Goal: Participate in discussion: Engage in conversation with other users on a specific topic

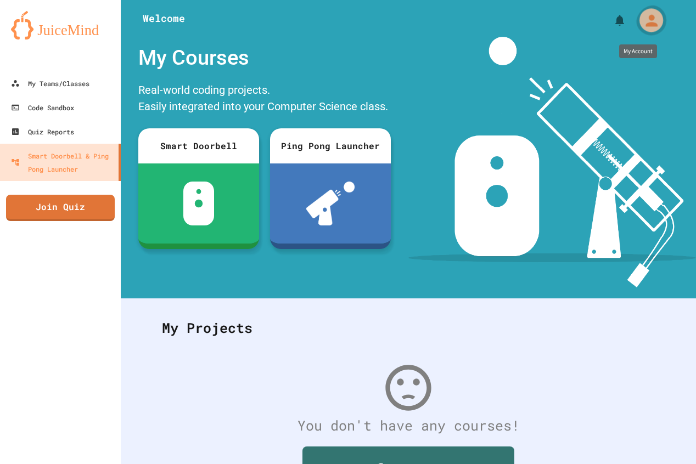
click at [642, 18] on icon "My Account" at bounding box center [651, 21] width 18 height 18
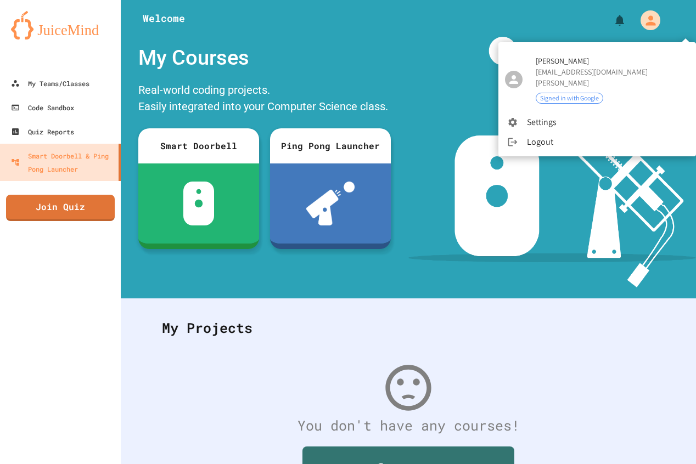
click at [638, 12] on div at bounding box center [348, 232] width 696 height 464
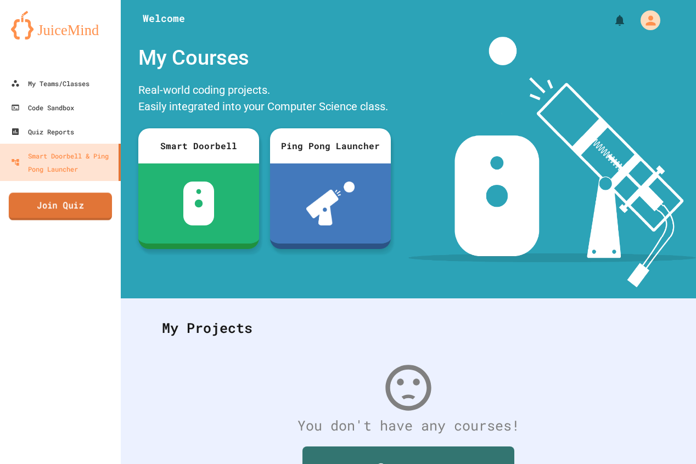
click at [82, 209] on link "Join Quiz" at bounding box center [60, 206] width 103 height 27
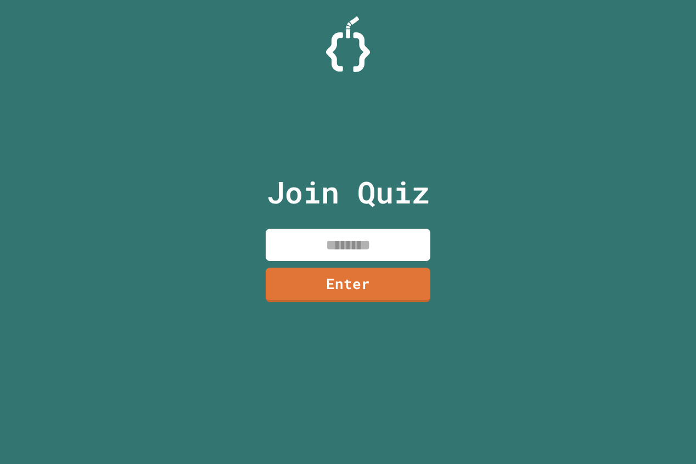
drag, startPoint x: 393, startPoint y: 244, endPoint x: 402, endPoint y: 240, distance: 9.6
click at [393, 244] on input at bounding box center [348, 245] width 165 height 32
type input "********"
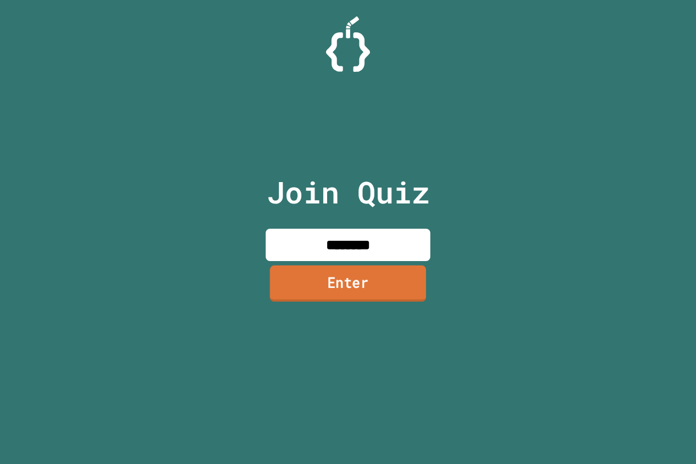
click at [387, 273] on link "Enter" at bounding box center [348, 284] width 156 height 36
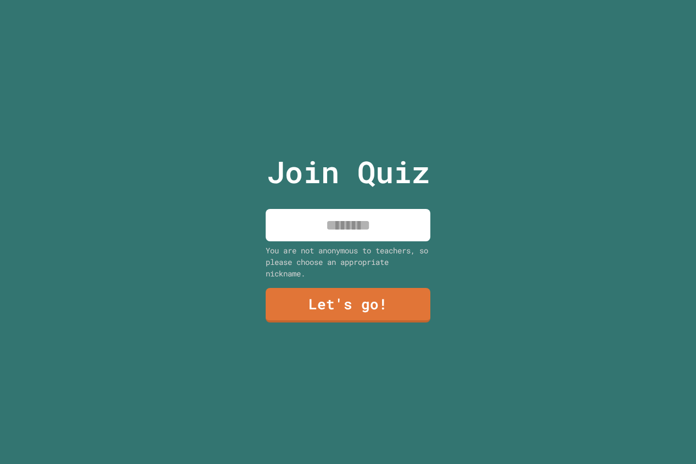
click at [363, 220] on input at bounding box center [348, 225] width 165 height 32
type input "**********"
drag, startPoint x: 388, startPoint y: 235, endPoint x: 367, endPoint y: 309, distance: 76.7
click at [367, 301] on div "**********" at bounding box center [348, 232] width 185 height 464
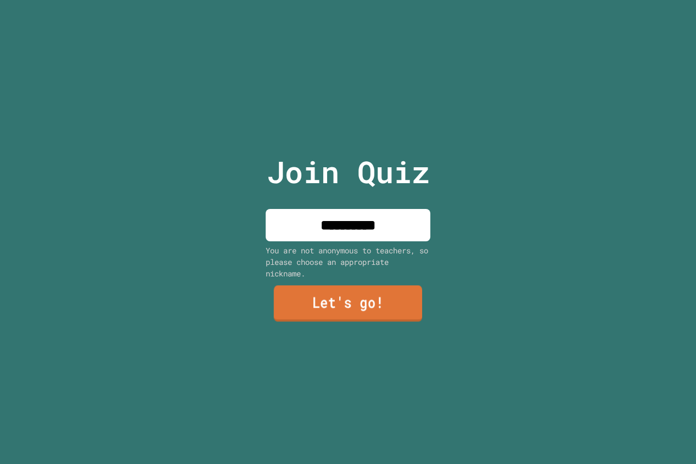
click at [369, 306] on link "Let's go!" at bounding box center [348, 303] width 149 height 36
click at [348, 0] on div at bounding box center [348, 0] width 0 height 0
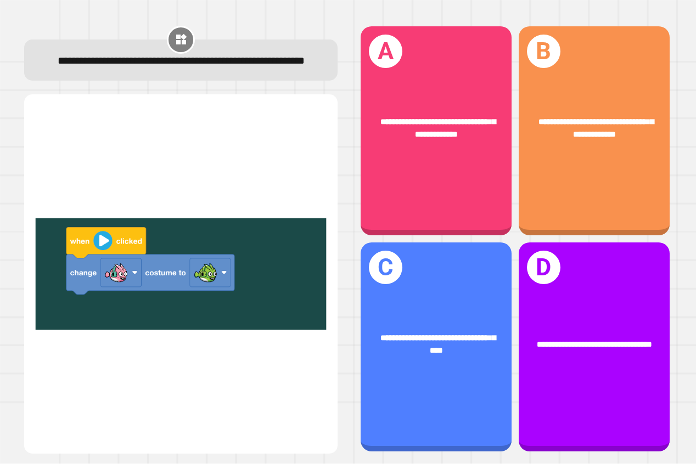
click at [99, 244] on img at bounding box center [180, 274] width 291 height 332
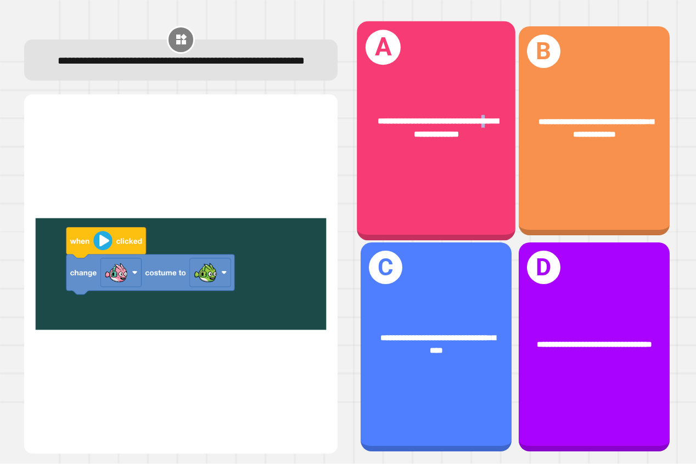
click at [392, 201] on div "**********" at bounding box center [436, 130] width 159 height 219
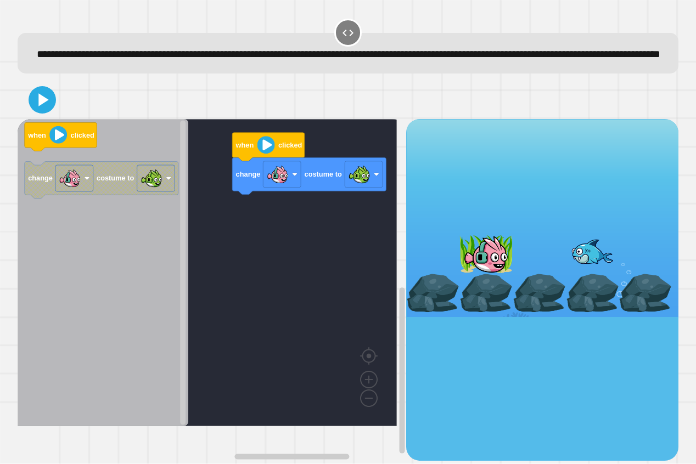
click at [109, 199] on g "change costume to" at bounding box center [101, 180] width 154 height 37
click at [110, 196] on g "change costume to" at bounding box center [101, 180] width 154 height 37
click at [110, 175] on icon "when clicked change costume to" at bounding box center [103, 272] width 171 height 307
click at [59, 144] on image "Blockly Workspace" at bounding box center [58, 135] width 18 height 18
click at [37, 113] on icon at bounding box center [42, 100] width 26 height 26
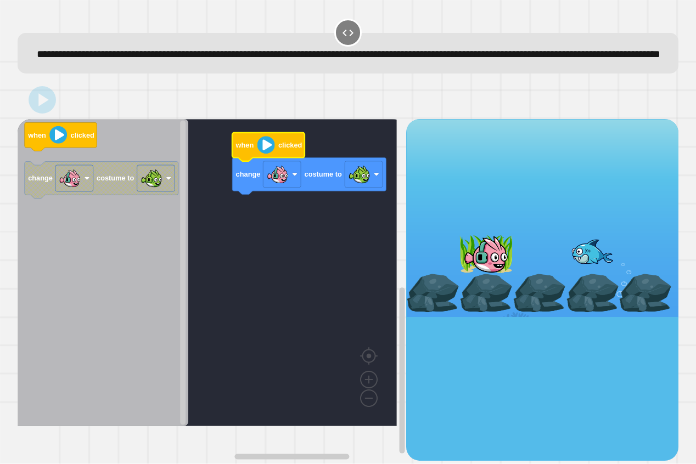
click at [267, 154] on image "Blockly Workspace" at bounding box center [266, 145] width 18 height 18
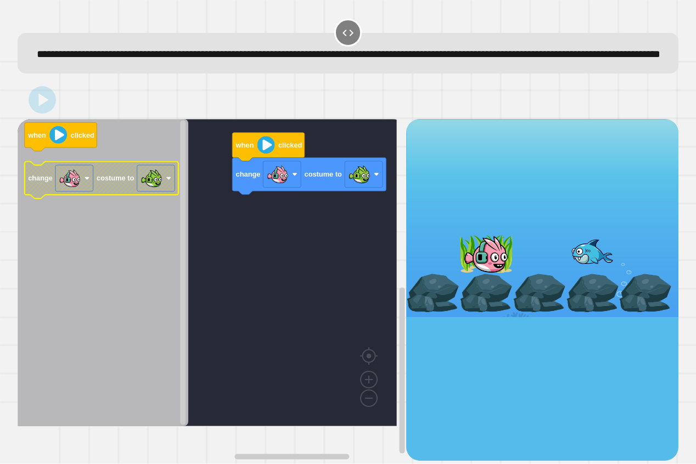
click at [123, 199] on g "change costume to" at bounding box center [101, 180] width 154 height 37
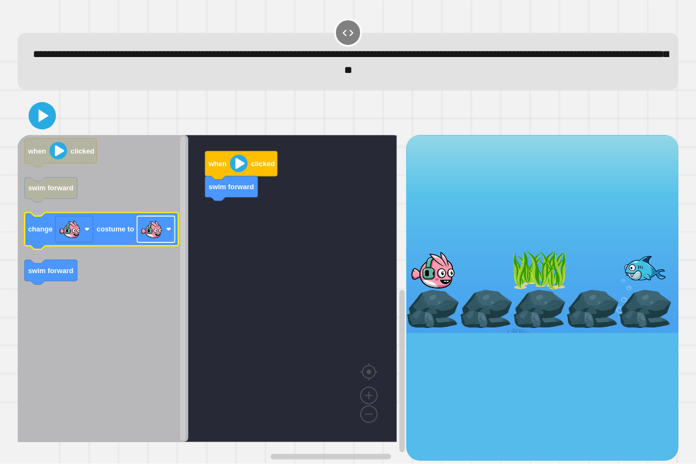
click at [170, 238] on rect "Blockly Workspace" at bounding box center [156, 229] width 38 height 26
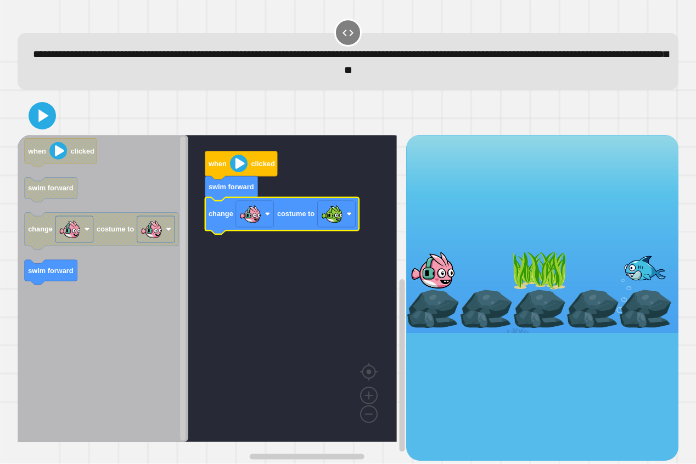
click at [66, 281] on icon "when clicked swim forward change costume to swim forward" at bounding box center [103, 288] width 171 height 307
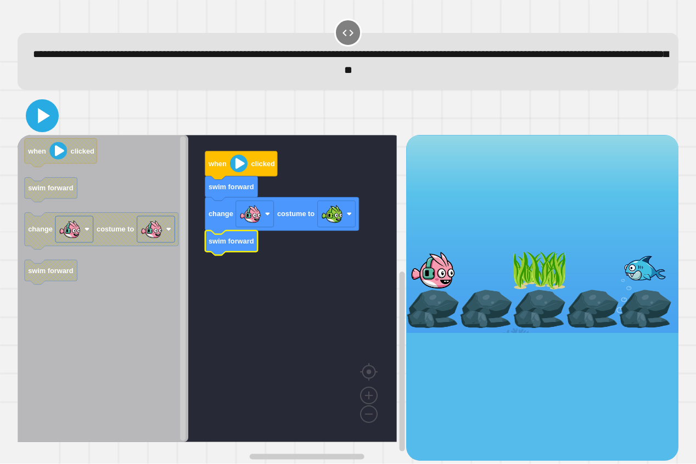
click at [43, 120] on icon at bounding box center [44, 115] width 12 height 15
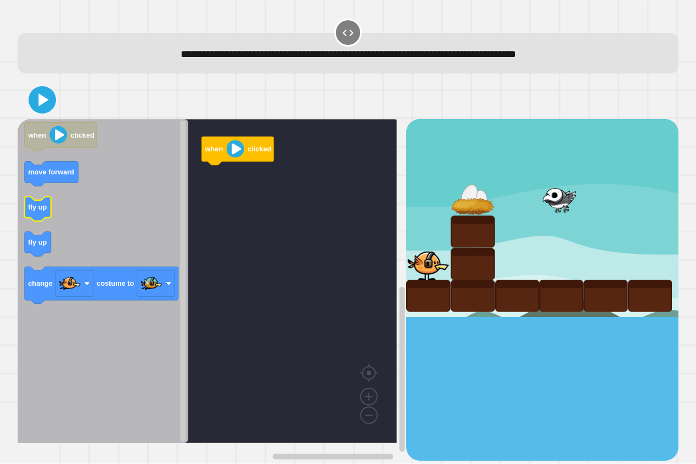
click at [27, 209] on icon "when clicked move forward fly up fly up change costume to" at bounding box center [103, 281] width 171 height 324
click at [40, 235] on icon "when clicked move forward fly up fly up change costume to" at bounding box center [103, 281] width 171 height 324
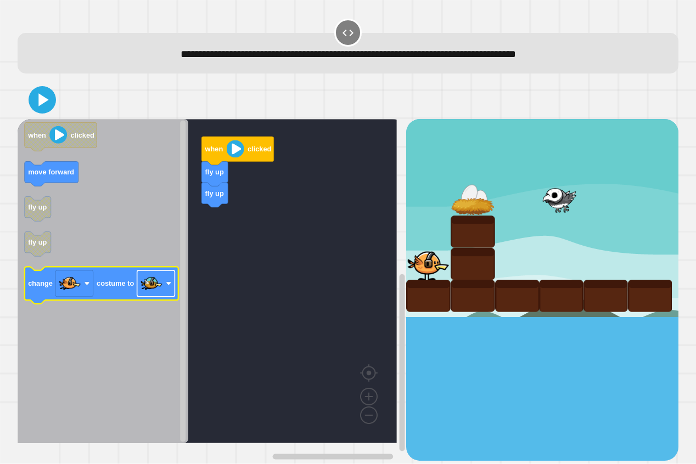
click at [161, 280] on image "Blockly Workspace" at bounding box center [151, 284] width 22 height 22
click at [81, 295] on image "Blockly Workspace" at bounding box center [70, 284] width 22 height 22
click at [163, 278] on rect "Blockly Workspace" at bounding box center [156, 284] width 38 height 26
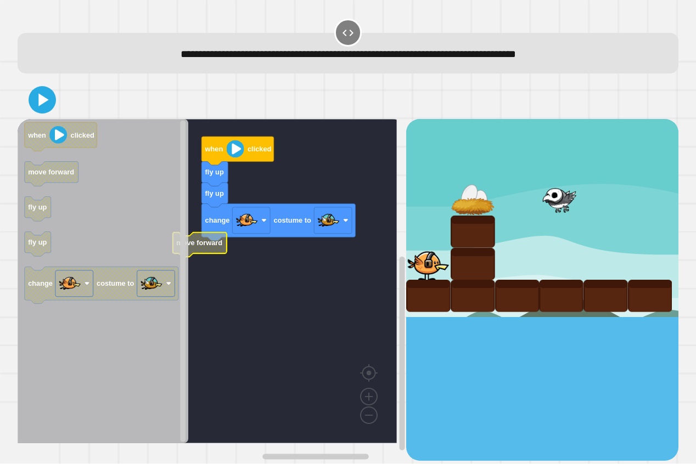
click at [217, 262] on rect "Blockly Workspace" at bounding box center [207, 281] width 379 height 324
click at [216, 254] on g "when clicked fly up fly up change costume to move forward" at bounding box center [215, 281] width 395 height 324
click at [44, 119] on div at bounding box center [348, 100] width 661 height 38
click at [44, 116] on div at bounding box center [348, 100] width 661 height 38
click at [46, 106] on icon at bounding box center [42, 99] width 25 height 25
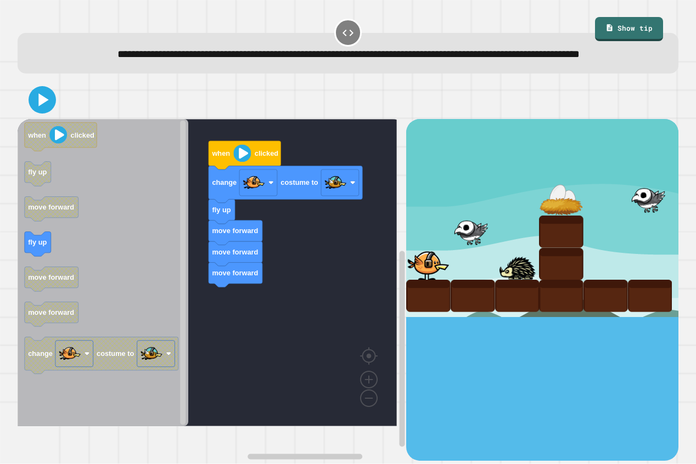
click at [232, 334] on div "when clicked change costume to fly up move forward move forward move forward wh…" at bounding box center [212, 290] width 389 height 342
click at [97, 266] on icon "Blockly Workspace" at bounding box center [103, 272] width 171 height 307
click at [50, 113] on icon at bounding box center [42, 100] width 26 height 26
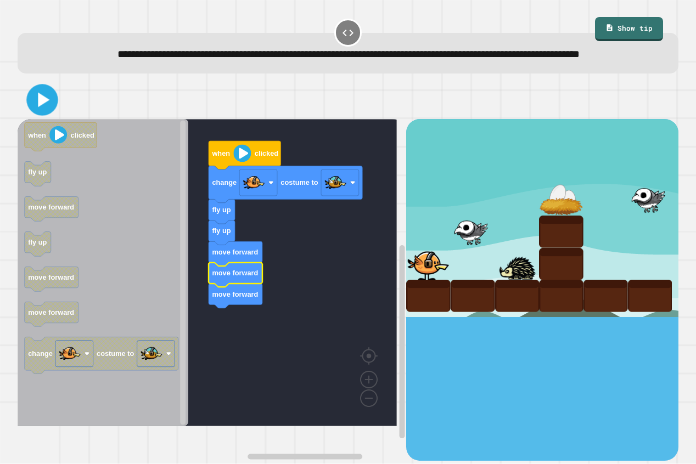
click at [43, 112] on icon at bounding box center [42, 99] width 25 height 25
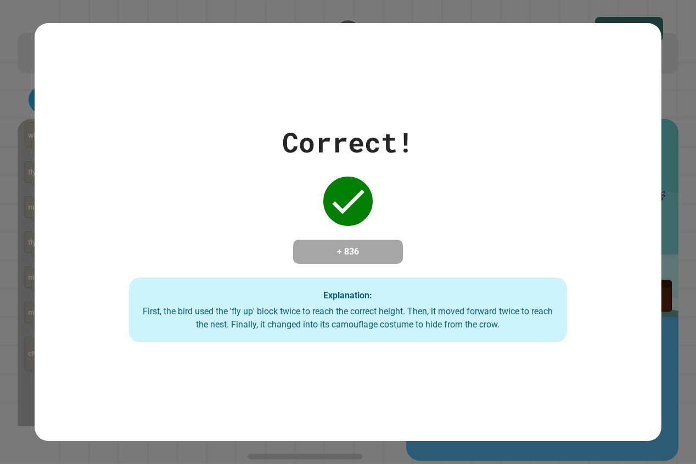
drag, startPoint x: 296, startPoint y: 256, endPoint x: 301, endPoint y: 243, distance: 13.9
click at [300, 243] on div "+ 836" at bounding box center [348, 252] width 110 height 24
click at [304, 245] on h4 "+ 836" at bounding box center [348, 251] width 88 height 13
click at [280, 342] on div "Explanation: First, the bird used the 'fly up' block twice to reach the correct…" at bounding box center [348, 310] width 438 height 65
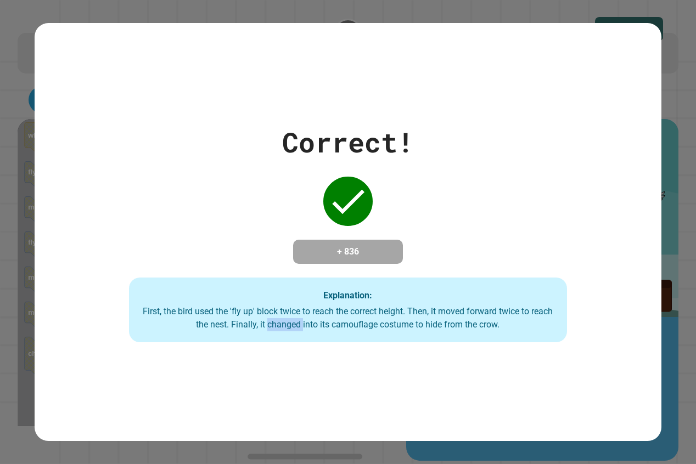
drag, startPoint x: 280, startPoint y: 342, endPoint x: 280, endPoint y: 350, distance: 8.2
click at [280, 350] on div "Correct! + 836 Explanation: First, the bird used the 'fly up' block twice to re…" at bounding box center [348, 232] width 626 height 418
drag, startPoint x: 290, startPoint y: 344, endPoint x: 306, endPoint y: 335, distance: 18.0
click at [291, 344] on div "Correct! + 836 Explanation: First, the bird used the 'fly up' block twice to re…" at bounding box center [348, 232] width 626 height 418
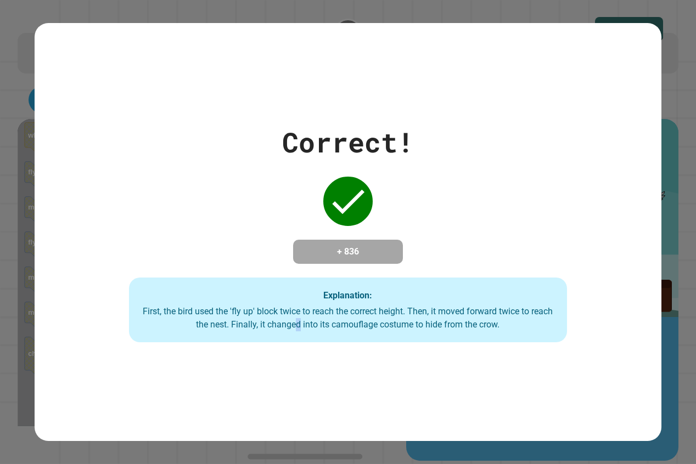
drag, startPoint x: 306, startPoint y: 335, endPoint x: 325, endPoint y: 334, distance: 19.2
click at [312, 334] on div "Explanation: First, the bird used the 'fly up' block twice to reach the correct…" at bounding box center [348, 310] width 438 height 65
drag, startPoint x: 577, startPoint y: 234, endPoint x: 588, endPoint y: 252, distance: 21.2
click at [584, 245] on div "Correct! + 836 Explanation: First, the bird used the 'fly up' block twice to re…" at bounding box center [348, 232] width 626 height 221
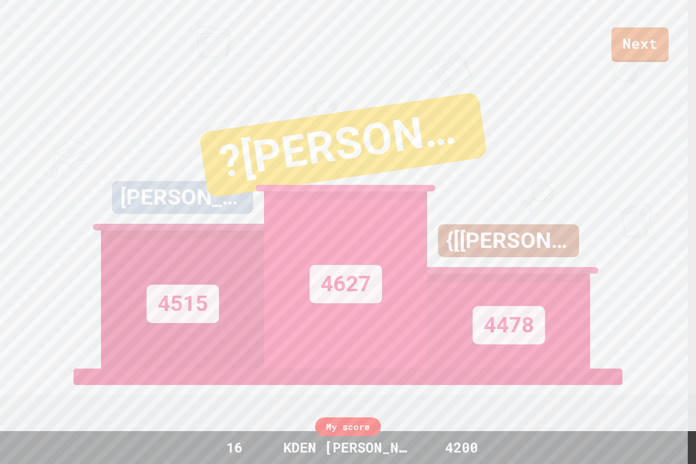
click at [355, 426] on div "My score" at bounding box center [348, 427] width 66 height 19
click at [355, 427] on div "My score" at bounding box center [348, 427] width 66 height 19
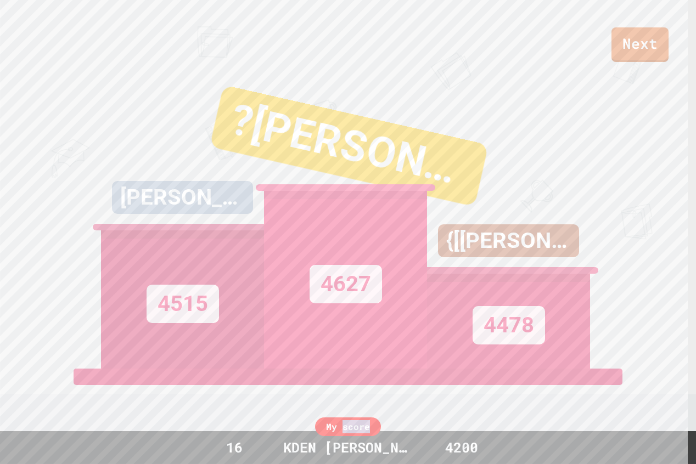
click at [355, 429] on div "My score" at bounding box center [348, 427] width 66 height 19
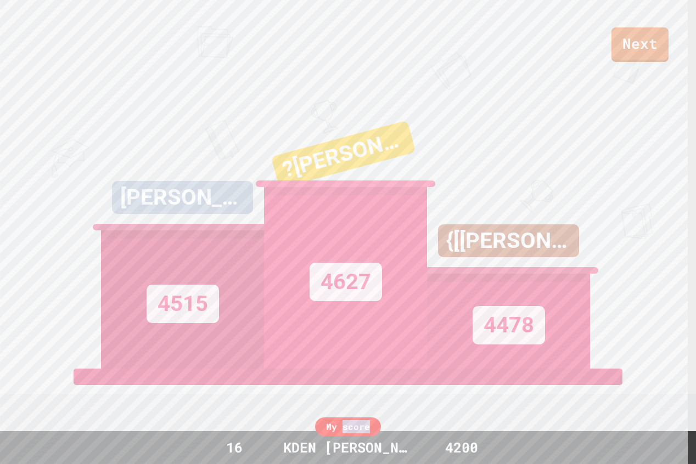
click at [355, 429] on div "My score" at bounding box center [348, 427] width 66 height 19
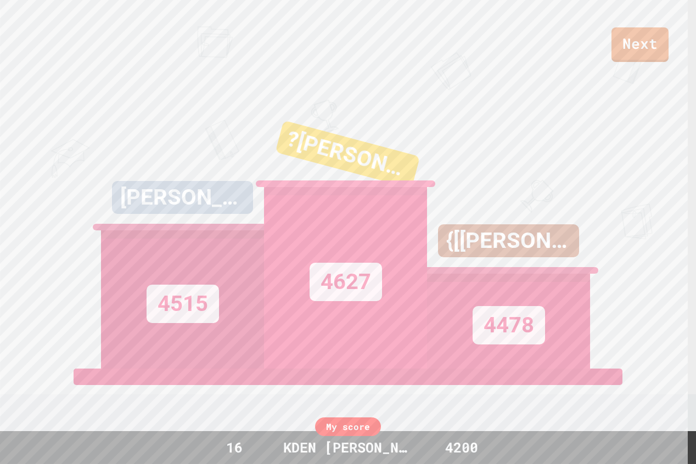
drag, startPoint x: 320, startPoint y: 422, endPoint x: 333, endPoint y: 426, distance: 13.4
click at [330, 426] on div "My score" at bounding box center [348, 427] width 66 height 19
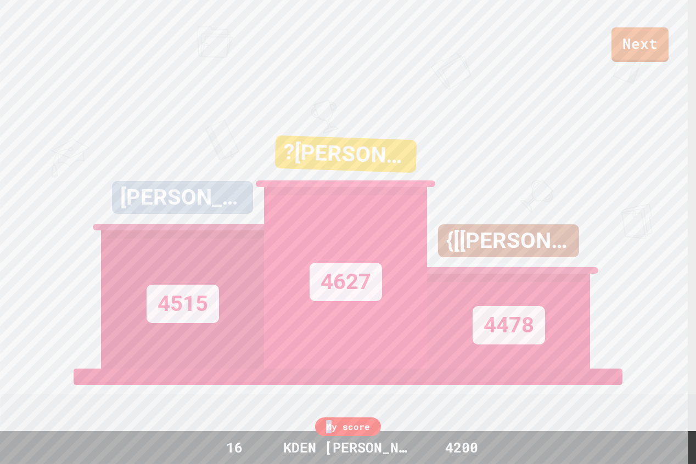
click at [333, 427] on div "My score" at bounding box center [348, 427] width 66 height 19
drag, startPoint x: 338, startPoint y: 428, endPoint x: 367, endPoint y: 435, distance: 29.8
click at [367, 435] on div "My score" at bounding box center [348, 427] width 66 height 19
click at [335, 427] on div "My score" at bounding box center [348, 427] width 66 height 19
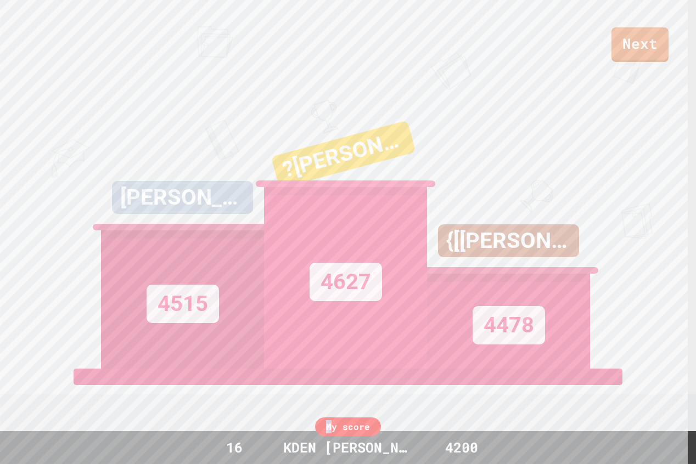
click at [328, 427] on div "My score" at bounding box center [348, 427] width 66 height 19
click at [365, 432] on div "My score" at bounding box center [348, 427] width 66 height 19
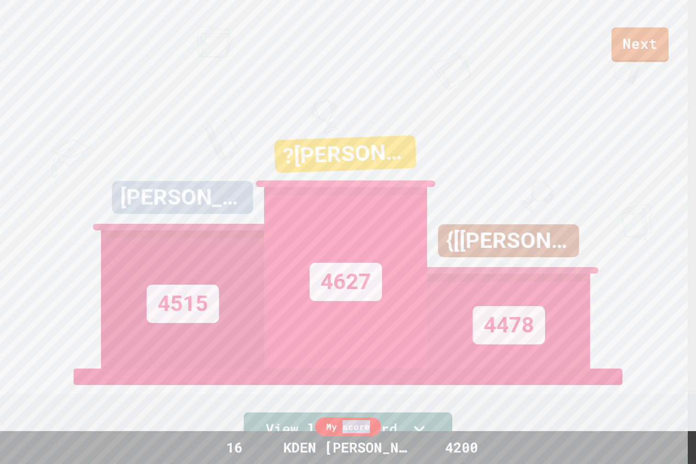
click at [365, 432] on div "My score" at bounding box center [348, 427] width 66 height 19
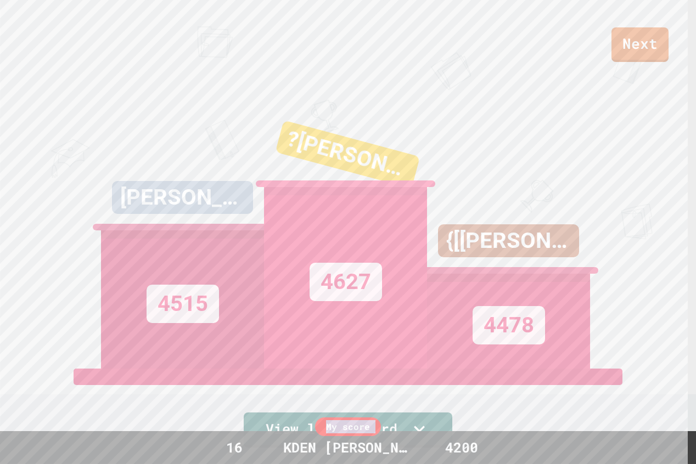
click at [365, 432] on div "My score" at bounding box center [348, 427] width 66 height 19
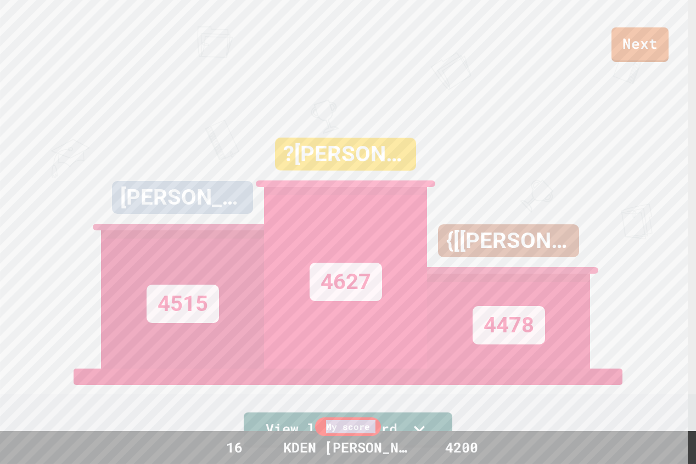
click at [364, 432] on div "My score" at bounding box center [348, 427] width 66 height 19
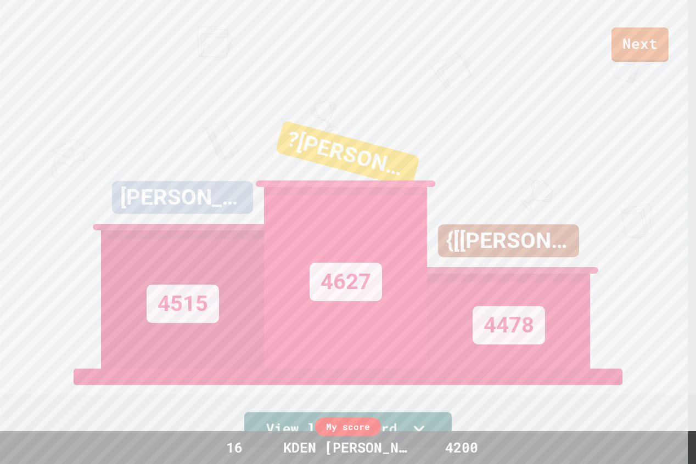
click at [487, 391] on div "Next [PERSON_NAME] 4515 ?[PERSON_NAME]? 4627 {[[PERSON_NAME]]} 4478 View leader…" at bounding box center [348, 232] width 696 height 464
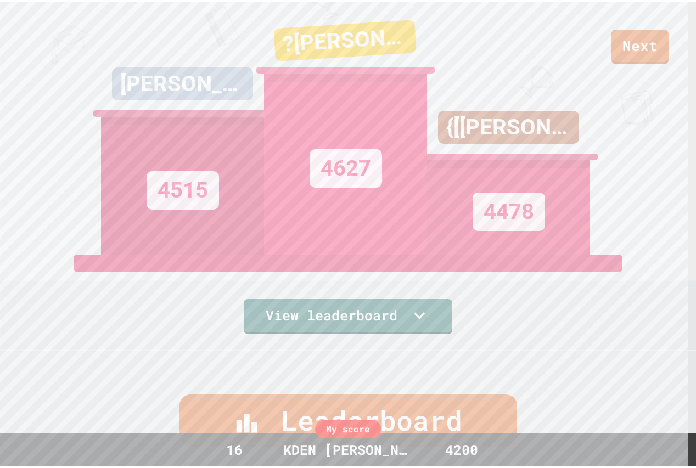
scroll to position [110, 0]
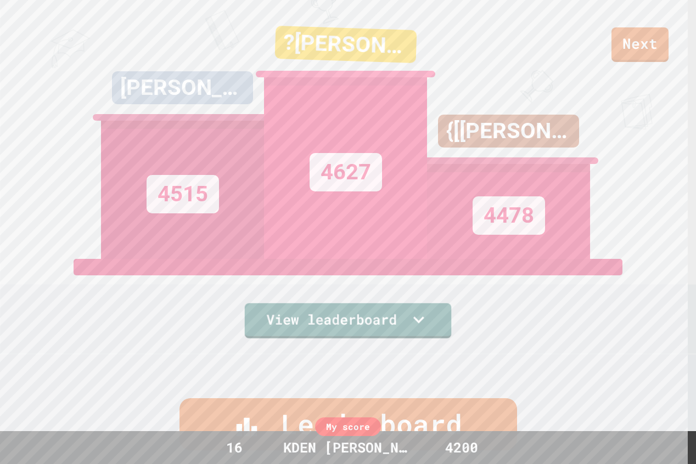
drag, startPoint x: 400, startPoint y: 318, endPoint x: 571, endPoint y: 285, distance: 173.8
click at [566, 297] on div "Next [PERSON_NAME] 4515 ?[PERSON_NAME]? 4627 {[[PERSON_NAME]]} 4478 View leader…" at bounding box center [348, 122] width 696 height 464
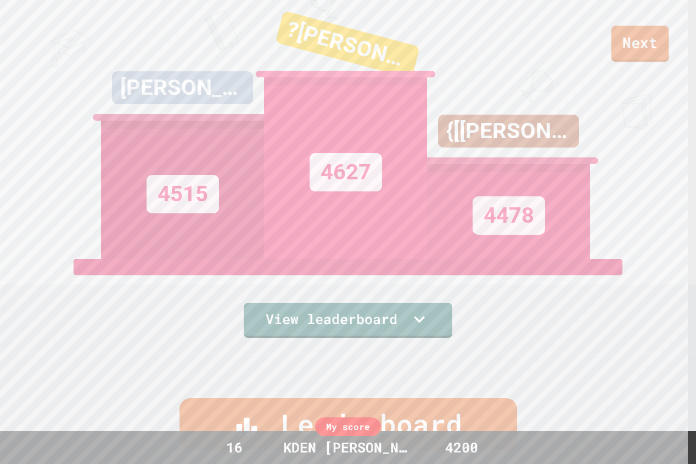
click at [643, 34] on link "Next" at bounding box center [640, 44] width 58 height 36
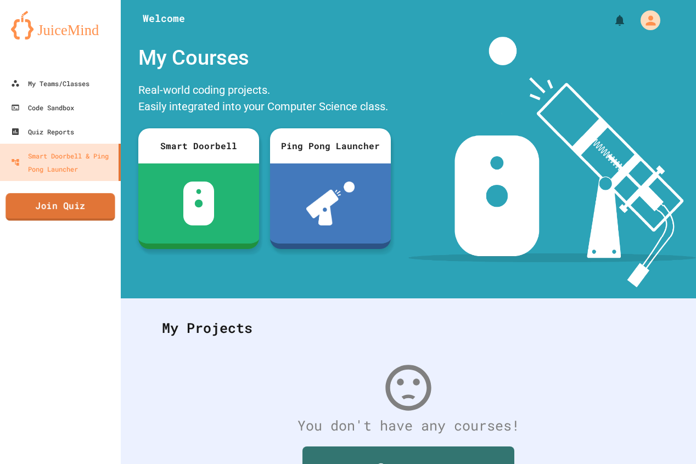
click at [71, 205] on link "Join Quiz" at bounding box center [59, 206] width 109 height 27
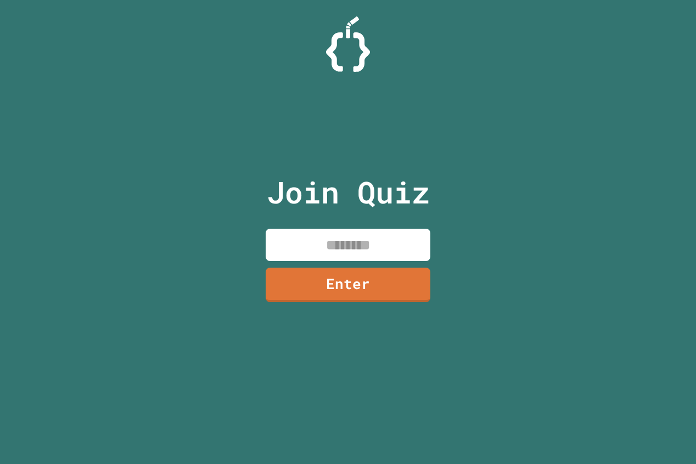
click at [333, 251] on input at bounding box center [348, 245] width 165 height 32
type input "********"
drag, startPoint x: 357, startPoint y: 408, endPoint x: 360, endPoint y: 395, distance: 13.5
click at [354, 408] on div "Join Quiz ******** Enter" at bounding box center [348, 231] width 185 height 409
drag, startPoint x: 384, startPoint y: 316, endPoint x: 386, endPoint y: 298, distance: 18.2
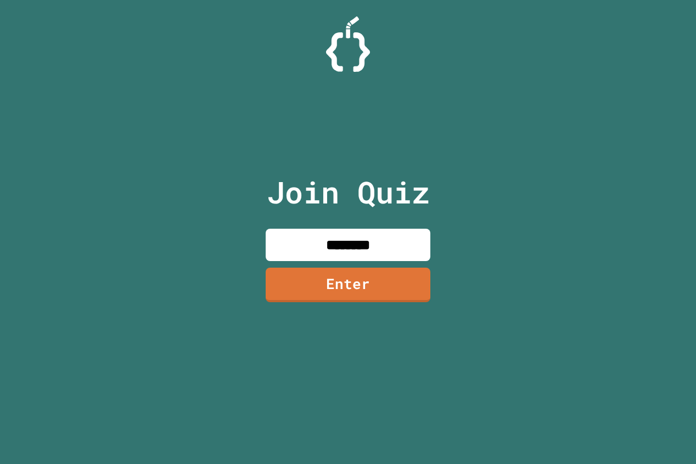
click at [385, 311] on div "Join Quiz ******** Enter" at bounding box center [348, 231] width 185 height 409
drag, startPoint x: 386, startPoint y: 298, endPoint x: 385, endPoint y: 292, distance: 5.5
click at [385, 292] on link "Enter" at bounding box center [348, 284] width 150 height 36
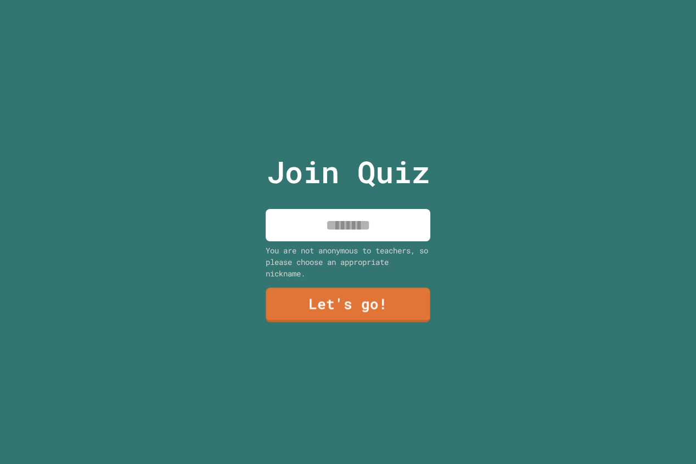
drag, startPoint x: 395, startPoint y: 239, endPoint x: 385, endPoint y: 243, distance: 10.6
click at [391, 241] on div "Join Quiz You are not anonymous to teachers, so please choose an appropriate ni…" at bounding box center [348, 232] width 185 height 464
click at [384, 224] on input at bounding box center [348, 225] width 165 height 32
type input "******"
click at [396, 310] on link "Let's go!" at bounding box center [347, 304] width 157 height 36
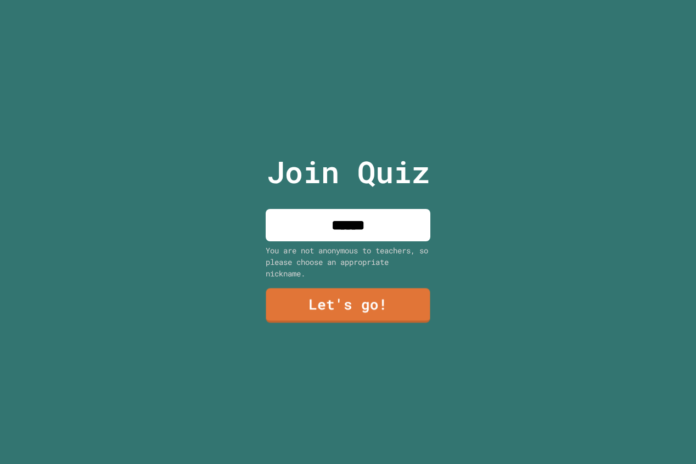
click at [348, 0] on div at bounding box center [348, 0] width 0 height 0
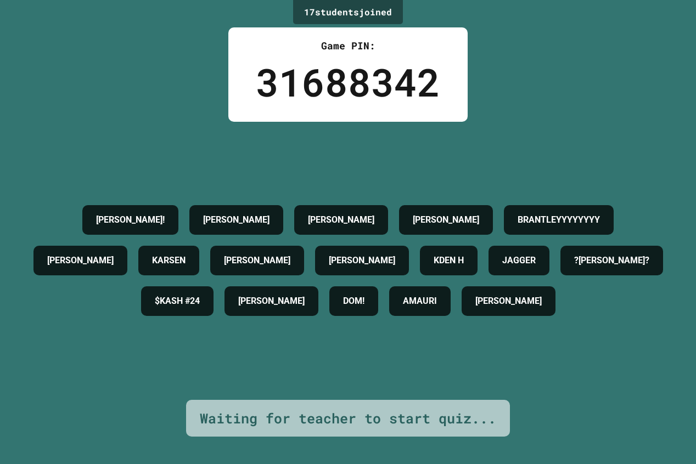
drag, startPoint x: 323, startPoint y: 277, endPoint x: 323, endPoint y: 283, distance: 6.6
click at [502, 267] on h4 "JAGGER" at bounding box center [518, 260] width 33 height 13
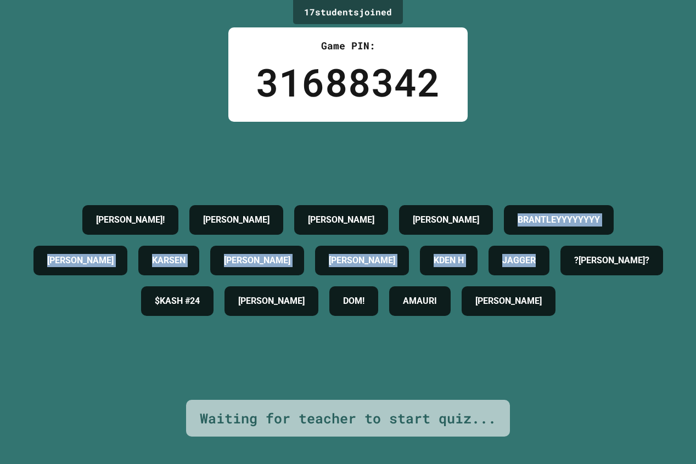
drag, startPoint x: 324, startPoint y: 286, endPoint x: 109, endPoint y: 168, distance: 245.8
click at [160, 217] on div "[PERSON_NAME]! IVY [PERSON_NAME] [PERSON_NAME] [PERSON_NAME] [PERSON_NAME] WILL…" at bounding box center [347, 261] width 641 height 122
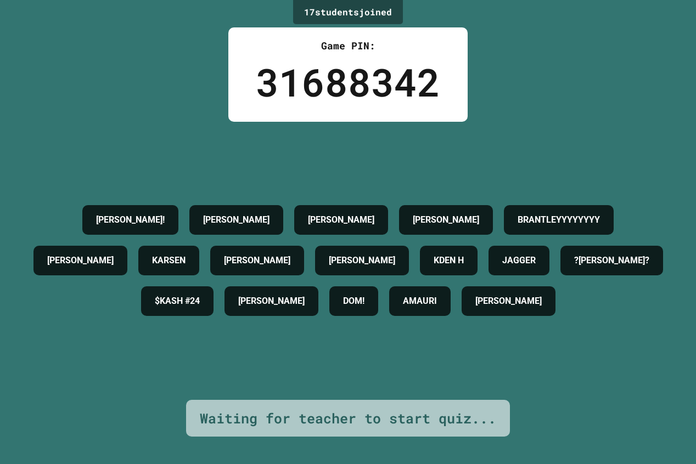
click at [96, 213] on h4 "[PERSON_NAME]!" at bounding box center [130, 219] width 69 height 13
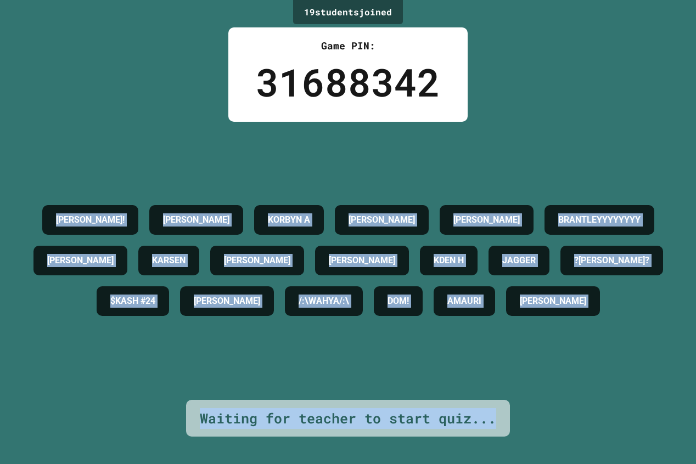
drag, startPoint x: 66, startPoint y: 178, endPoint x: 600, endPoint y: 435, distance: 593.0
click at [560, 464] on html "We are updating our servers at 7PM EST [DATE]. [PERSON_NAME] should continue to…" at bounding box center [348, 232] width 696 height 464
click at [606, 399] on div "19 student s joined Game PIN: 31688342 [PERSON_NAME]! [PERSON_NAME] [PERSON_NAM…" at bounding box center [348, 232] width 696 height 464
click at [605, 397] on div "19 student s joined Game PIN: 31688342 [PERSON_NAME]! [PERSON_NAME] [PERSON_NAM…" at bounding box center [348, 232] width 696 height 464
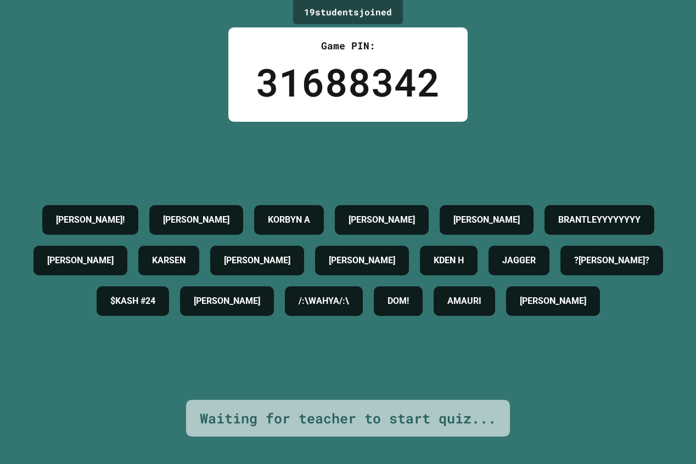
click at [608, 397] on div "19 student s joined Game PIN: 31688342 [PERSON_NAME]! [PERSON_NAME] [PERSON_NAM…" at bounding box center [348, 232] width 696 height 464
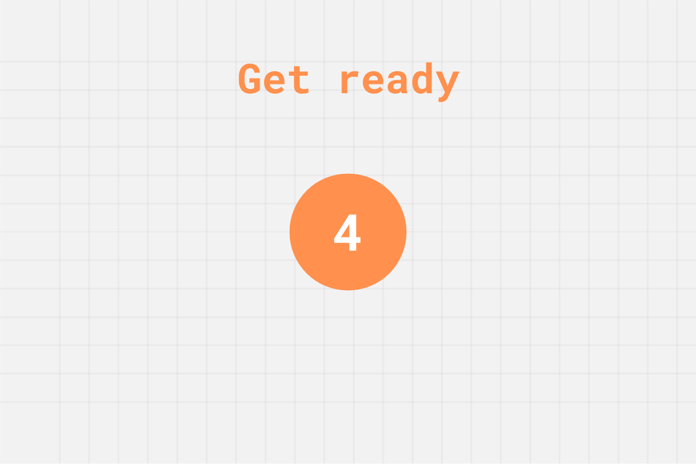
click at [339, 204] on div "4" at bounding box center [348, 232] width 30 height 76
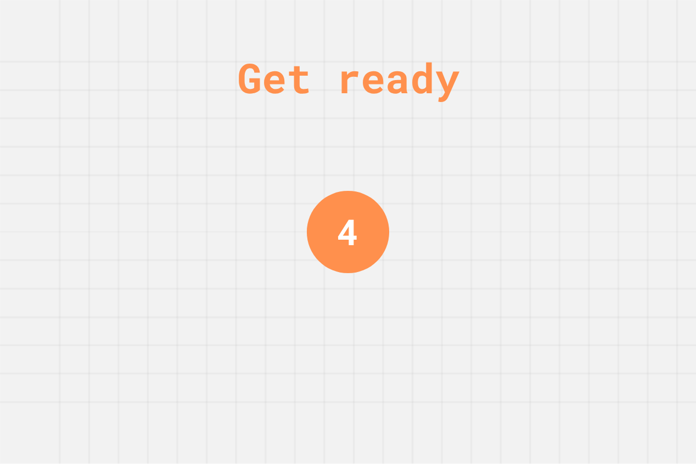
drag, startPoint x: 343, startPoint y: 244, endPoint x: 367, endPoint y: 249, distance: 24.6
click at [350, 246] on div "4" at bounding box center [347, 232] width 21 height 54
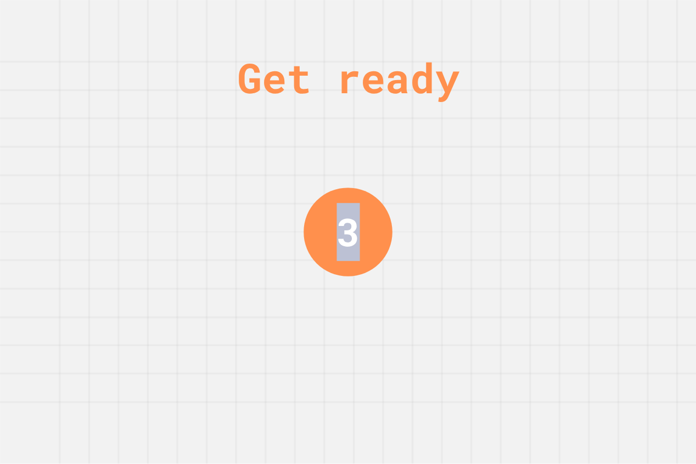
click at [368, 249] on div "3" at bounding box center [347, 232] width 89 height 89
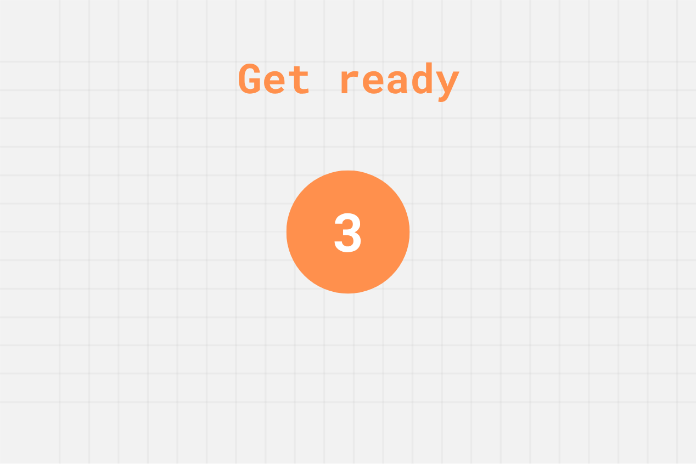
click at [356, 246] on div "3" at bounding box center [348, 232] width 32 height 80
click at [355, 244] on div "3" at bounding box center [348, 232] width 32 height 80
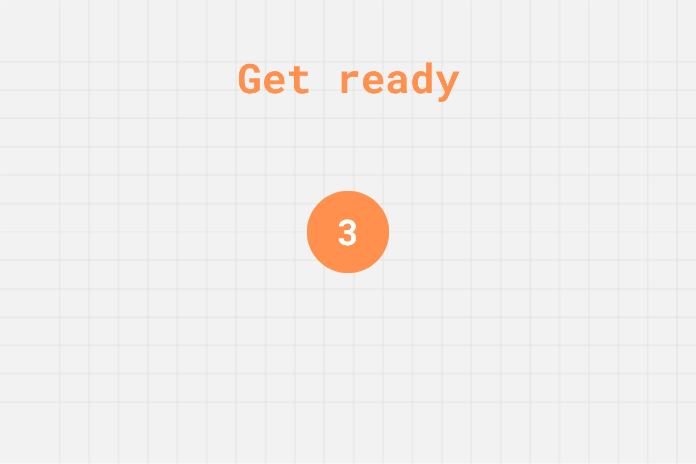
click at [352, 243] on div "3" at bounding box center [347, 232] width 21 height 54
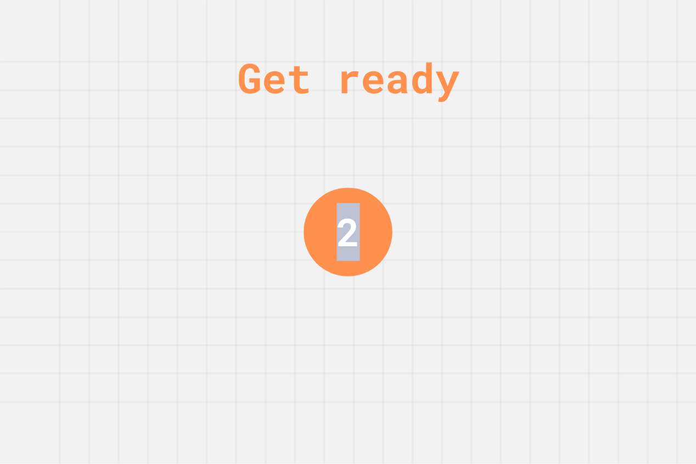
click at [351, 243] on div "2" at bounding box center [347, 232] width 23 height 58
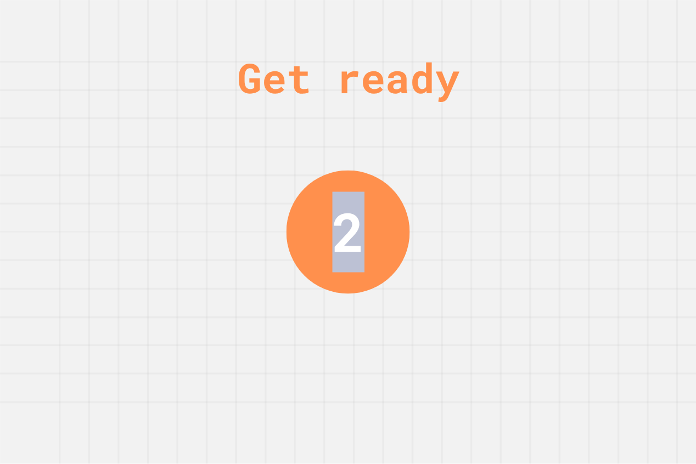
click at [350, 243] on div "2" at bounding box center [348, 232] width 32 height 80
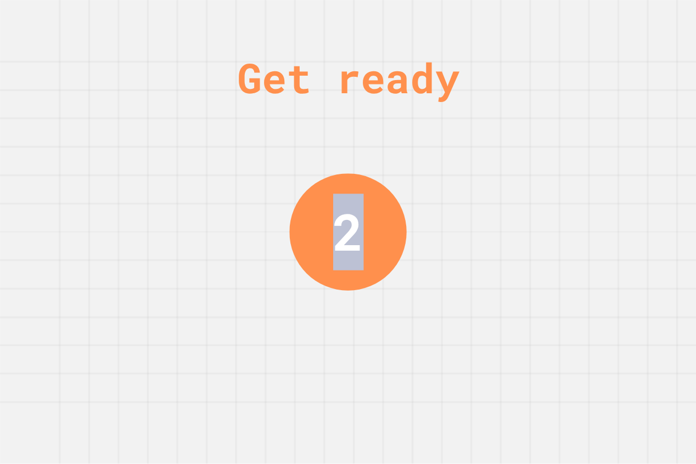
click at [350, 243] on div "2" at bounding box center [348, 232] width 31 height 76
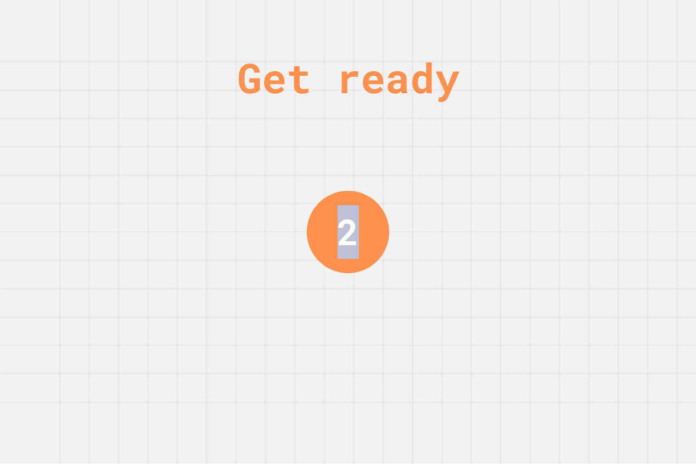
click at [350, 243] on div "2" at bounding box center [347, 232] width 21 height 54
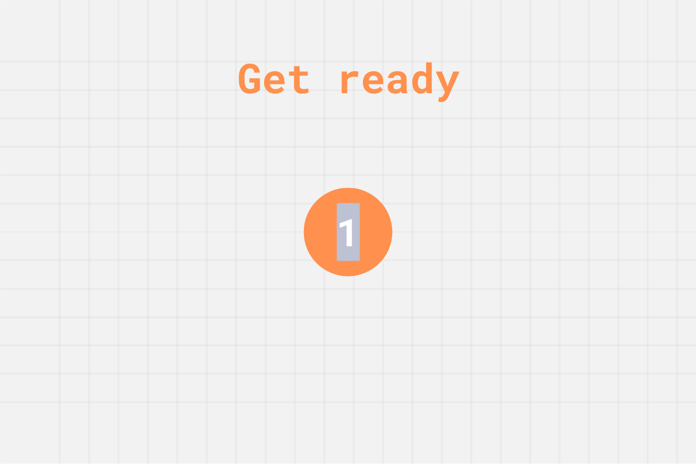
click at [350, 245] on div "1" at bounding box center [347, 233] width 23 height 58
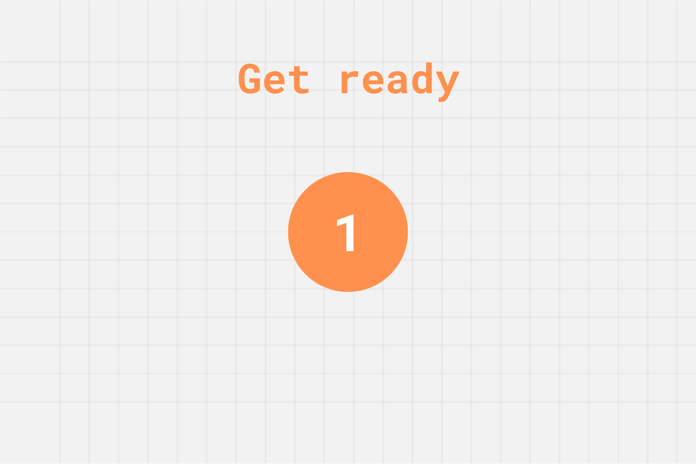
click at [352, 247] on div "1" at bounding box center [348, 232] width 31 height 78
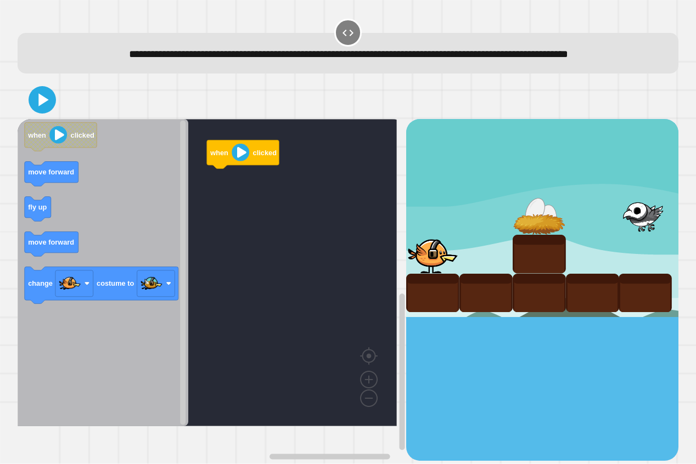
click at [60, 215] on icon "Blockly Workspace" at bounding box center [103, 272] width 171 height 307
click at [52, 201] on icon "when clicked move forward fly up move forward change costume to" at bounding box center [103, 272] width 171 height 307
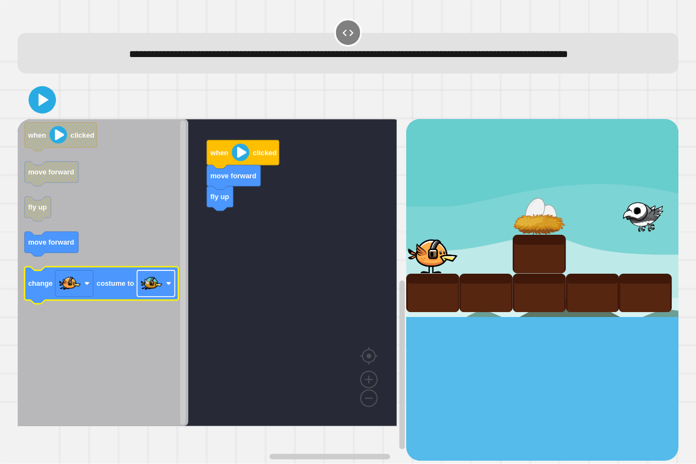
click at [150, 295] on image "Blockly Workspace" at bounding box center [151, 284] width 22 height 22
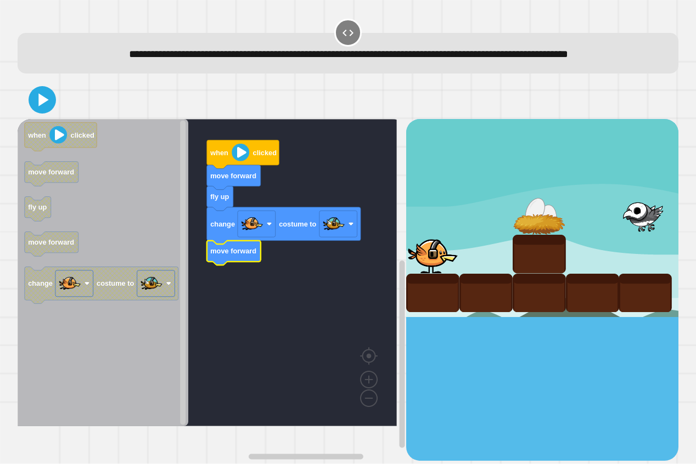
drag, startPoint x: 59, startPoint y: 116, endPoint x: 54, endPoint y: 121, distance: 6.6
click at [55, 119] on div at bounding box center [348, 100] width 661 height 38
drag, startPoint x: 54, startPoint y: 121, endPoint x: 56, endPoint y: 127, distance: 6.3
click at [54, 112] on icon at bounding box center [42, 100] width 25 height 25
click at [56, 119] on div at bounding box center [348, 100] width 661 height 38
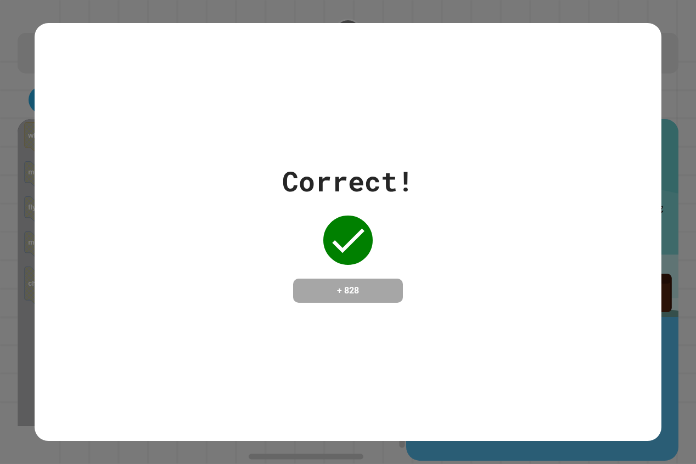
click at [340, 284] on h4 "+ 828" at bounding box center [348, 290] width 88 height 13
drag, startPoint x: 341, startPoint y: 278, endPoint x: 347, endPoint y: 275, distance: 6.6
click at [346, 284] on h4 "+ 828" at bounding box center [348, 290] width 88 height 13
click at [348, 284] on h4 "+ 828" at bounding box center [348, 290] width 88 height 13
click at [350, 284] on h4 "+ 828" at bounding box center [348, 290] width 88 height 13
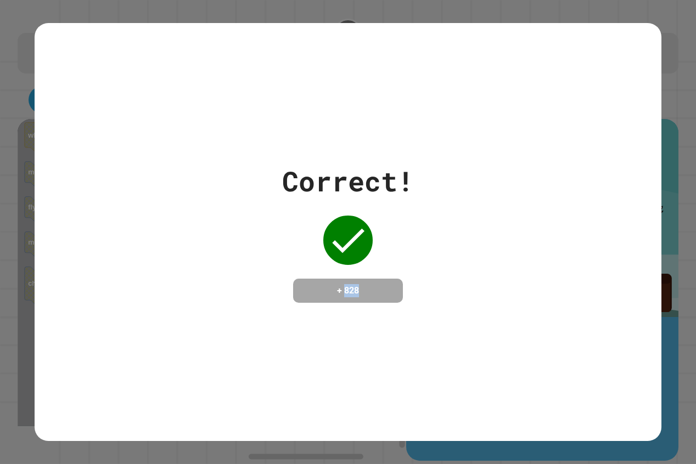
click at [349, 284] on h4 "+ 828" at bounding box center [348, 290] width 88 height 13
click at [348, 284] on h4 "+ 828" at bounding box center [348, 290] width 88 height 13
click at [379, 256] on div "Correct! + 828" at bounding box center [348, 232] width 132 height 142
drag, startPoint x: 374, startPoint y: 198, endPoint x: 377, endPoint y: 209, distance: 11.3
click at [376, 203] on div "Correct! + 828" at bounding box center [348, 232] width 132 height 142
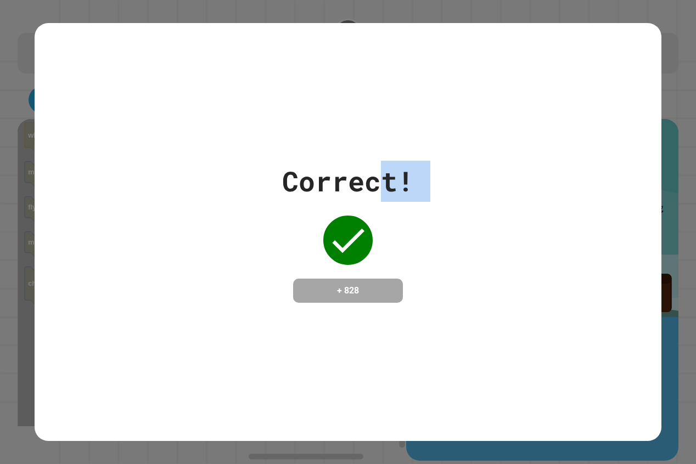
click at [383, 235] on div "Correct! + 828" at bounding box center [348, 232] width 132 height 142
drag, startPoint x: 373, startPoint y: 230, endPoint x: 224, endPoint y: 55, distance: 229.7
click at [224, 55] on div "Correct! + 828" at bounding box center [348, 232] width 626 height 418
drag, startPoint x: 401, startPoint y: 261, endPoint x: 392, endPoint y: 270, distance: 12.4
click at [392, 270] on div "Correct! + 828" at bounding box center [348, 232] width 626 height 142
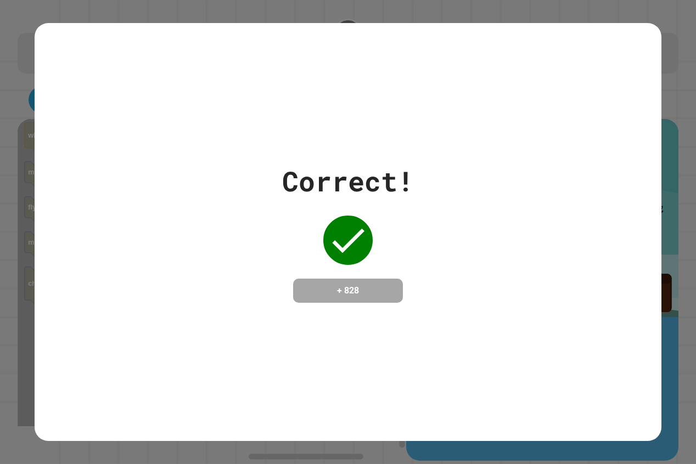
click at [311, 300] on div "+ 828" at bounding box center [348, 291] width 110 height 24
click at [330, 284] on h4 "+ 828" at bounding box center [348, 290] width 88 height 13
click at [338, 284] on h4 "+ 828" at bounding box center [348, 290] width 88 height 13
click at [335, 284] on h4 "+ 828" at bounding box center [348, 290] width 88 height 13
click at [335, 285] on h4 "+ 828" at bounding box center [348, 290] width 88 height 13
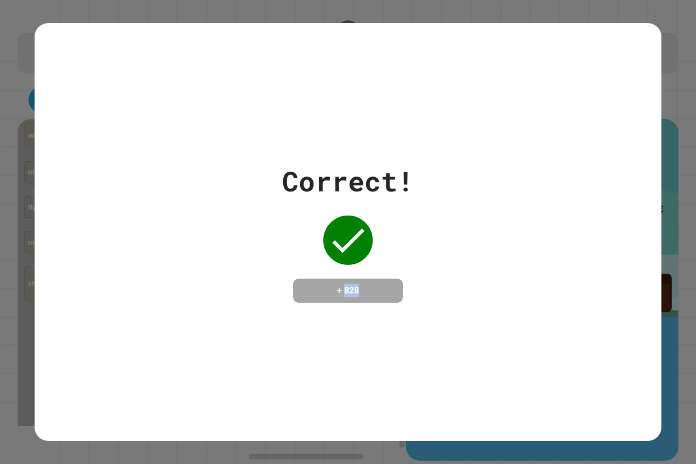
click at [335, 285] on h4 "+ 828" at bounding box center [348, 290] width 88 height 13
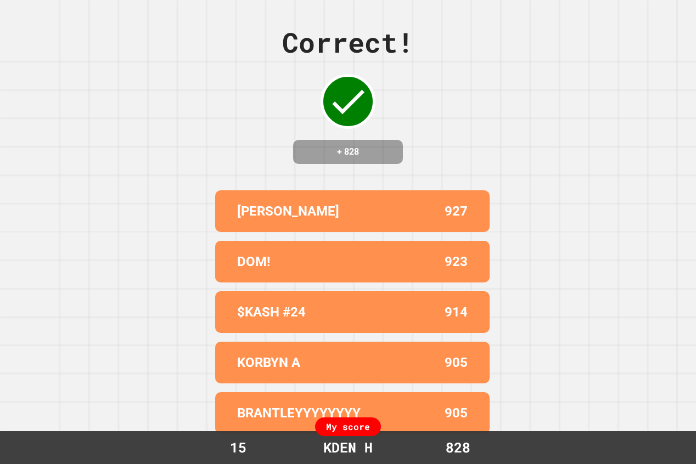
click at [609, 260] on div "Correct! + 828 [PERSON_NAME] C 927 DOM! 923 $KASH #24 914 KORBYN A 905 BRANTLEY…" at bounding box center [348, 232] width 696 height 464
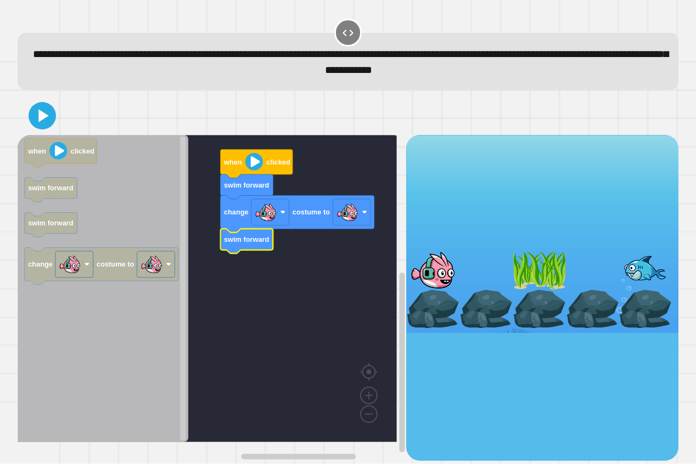
drag, startPoint x: 63, startPoint y: 125, endPoint x: 52, endPoint y: 127, distance: 11.2
click at [60, 125] on div at bounding box center [348, 116] width 661 height 38
click at [50, 127] on icon at bounding box center [42, 116] width 22 height 22
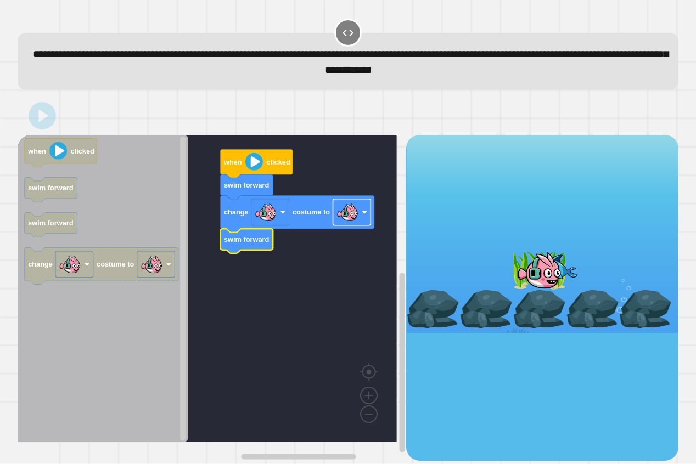
click at [351, 212] on image "Blockly Workspace" at bounding box center [347, 212] width 22 height 22
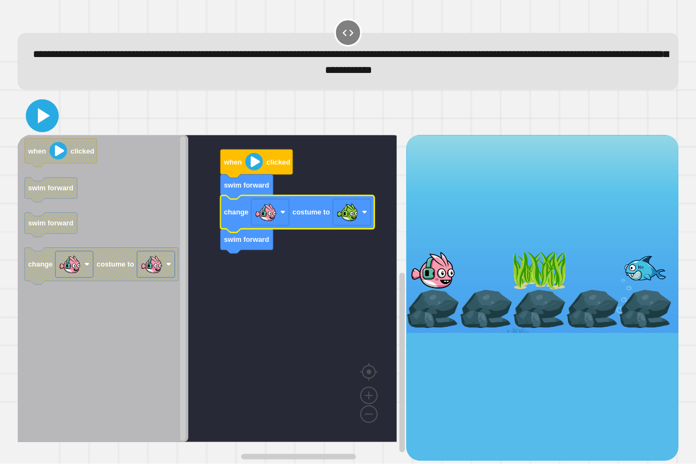
click at [36, 118] on icon at bounding box center [42, 116] width 26 height 26
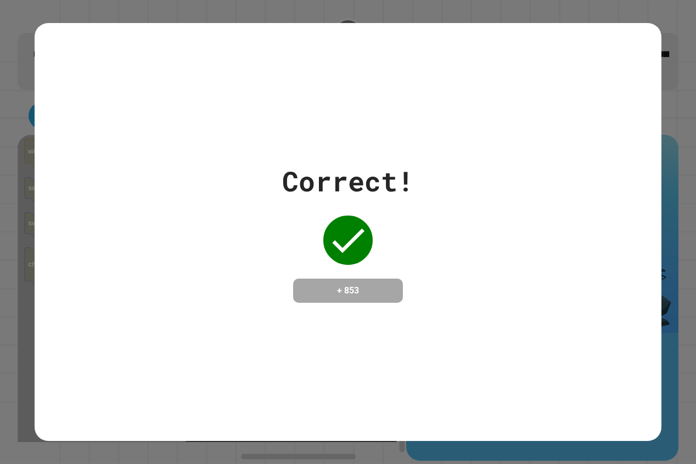
click at [330, 285] on h4 "+ 853" at bounding box center [348, 290] width 88 height 13
click at [324, 318] on div "Correct! + 853" at bounding box center [348, 232] width 626 height 418
drag, startPoint x: 360, startPoint y: 290, endPoint x: 338, endPoint y: 291, distance: 22.0
click at [360, 289] on h4 "+ 853" at bounding box center [348, 290] width 88 height 13
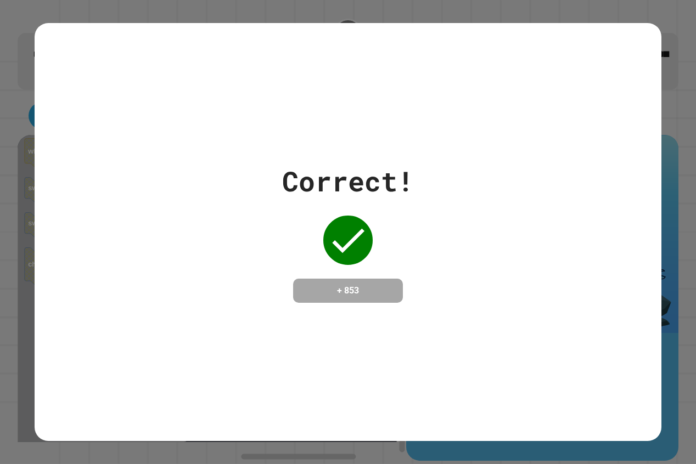
click at [337, 291] on h4 "+ 853" at bounding box center [348, 290] width 88 height 13
click at [336, 308] on div "Correct! + 853" at bounding box center [348, 232] width 626 height 418
drag, startPoint x: 340, startPoint y: 284, endPoint x: 242, endPoint y: 348, distance: 117.6
click at [202, 361] on div "Correct! + 853" at bounding box center [348, 232] width 626 height 418
click at [315, 329] on div "Correct! + 853" at bounding box center [348, 232] width 626 height 418
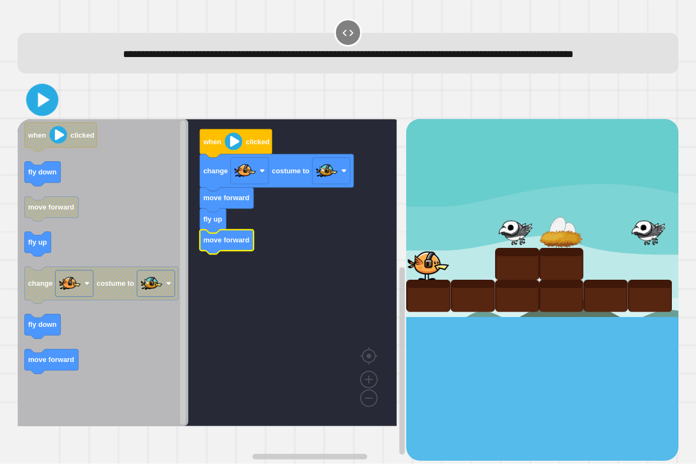
click at [48, 119] on div at bounding box center [348, 100] width 661 height 38
click at [48, 113] on icon at bounding box center [42, 100] width 26 height 26
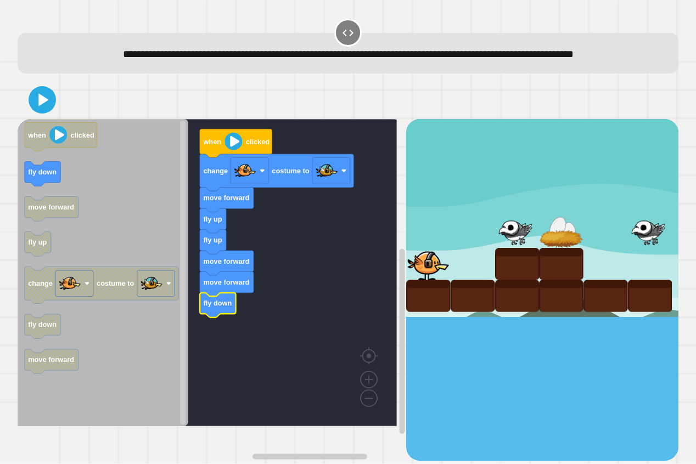
click at [43, 138] on icon "Blockly Workspace" at bounding box center [103, 272] width 171 height 307
click at [44, 119] on div at bounding box center [348, 100] width 661 height 38
click at [44, 113] on icon at bounding box center [42, 100] width 26 height 26
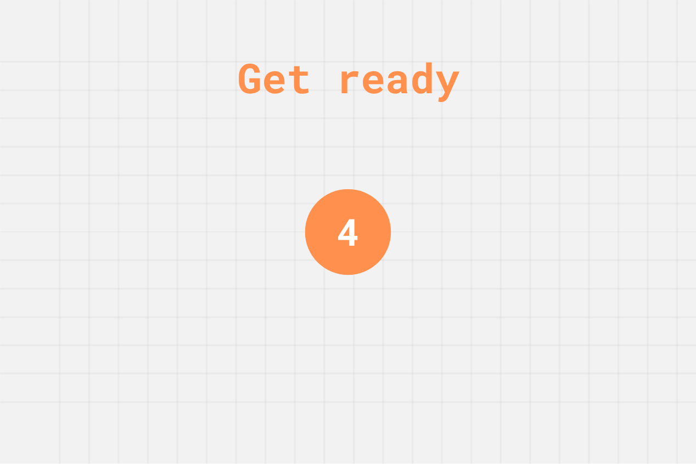
click at [447, 438] on div "Get ready 4" at bounding box center [348, 232] width 696 height 464
click at [412, 445] on div "Get ready 4" at bounding box center [348, 232] width 696 height 464
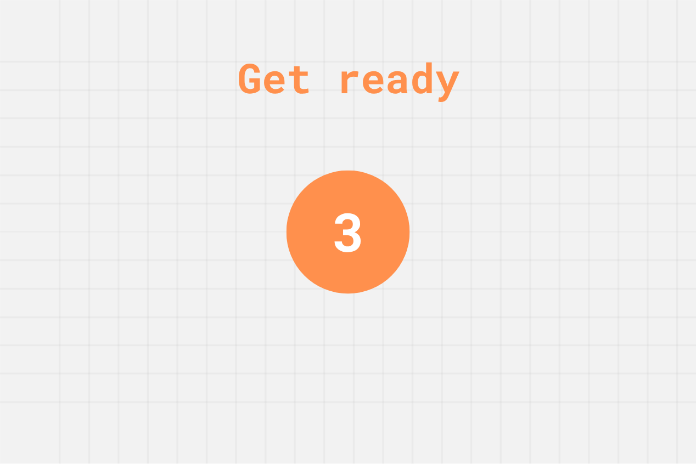
drag, startPoint x: 412, startPoint y: 446, endPoint x: 408, endPoint y: 441, distance: 5.9
click at [411, 445] on div "Get ready 3" at bounding box center [348, 232] width 696 height 464
drag, startPoint x: 408, startPoint y: 441, endPoint x: 390, endPoint y: 435, distance: 19.4
click at [401, 440] on div "Get ready 3" at bounding box center [348, 232] width 696 height 464
click at [349, 178] on div "2" at bounding box center [347, 232] width 123 height 123
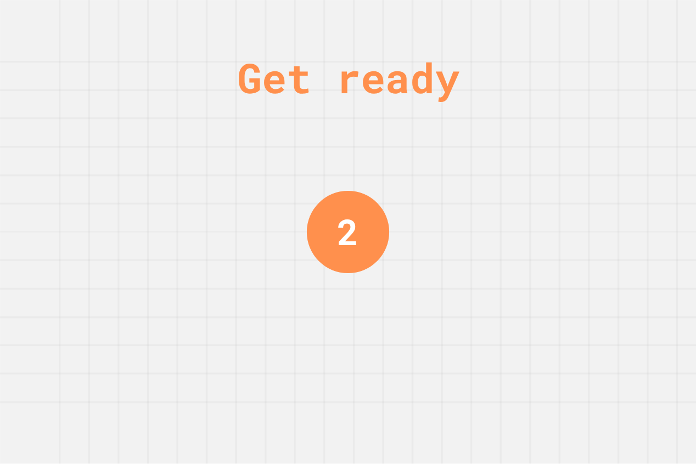
drag, startPoint x: 342, startPoint y: 193, endPoint x: 336, endPoint y: 245, distance: 52.4
click at [339, 236] on div "2" at bounding box center [347, 232] width 21 height 54
click at [337, 245] on div "2" at bounding box center [347, 232] width 21 height 54
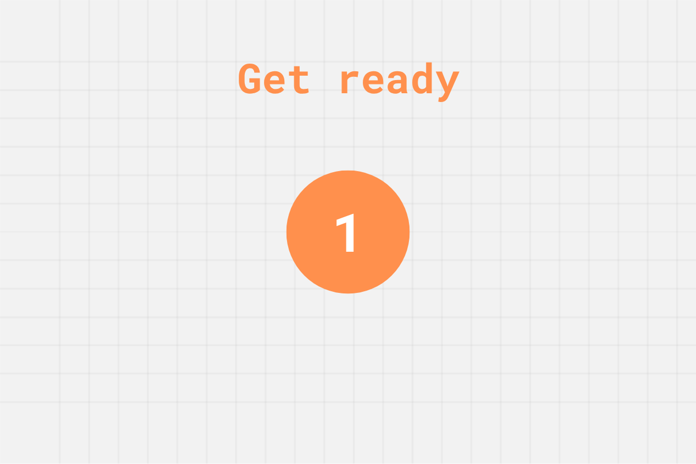
drag, startPoint x: 333, startPoint y: 244, endPoint x: 330, endPoint y: 235, distance: 9.6
click at [332, 236] on div "1" at bounding box center [348, 232] width 32 height 80
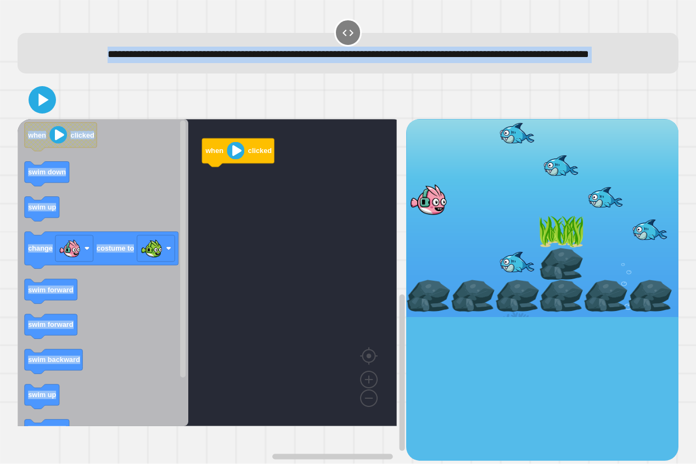
drag, startPoint x: 331, startPoint y: 228, endPoint x: 356, endPoint y: 231, distance: 24.4
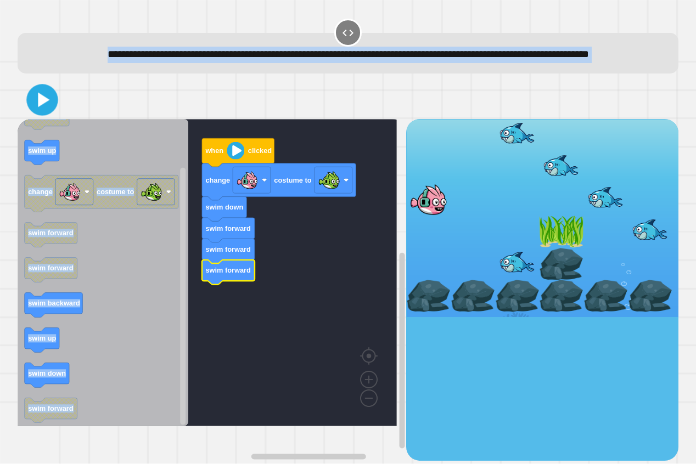
click at [31, 110] on icon at bounding box center [42, 99] width 25 height 25
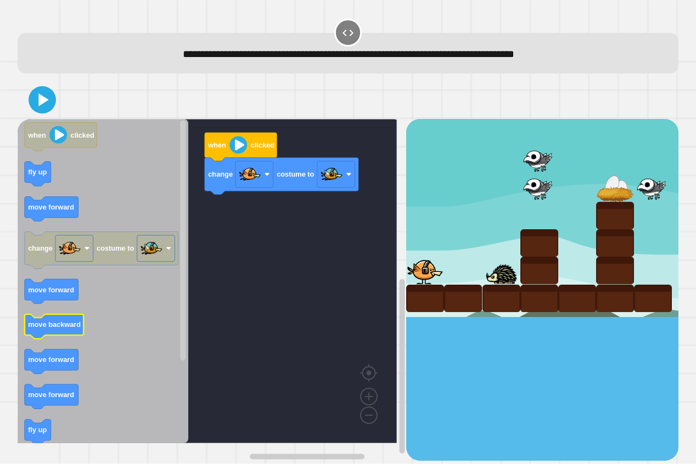
click at [49, 321] on text "move backward" at bounding box center [54, 325] width 53 height 8
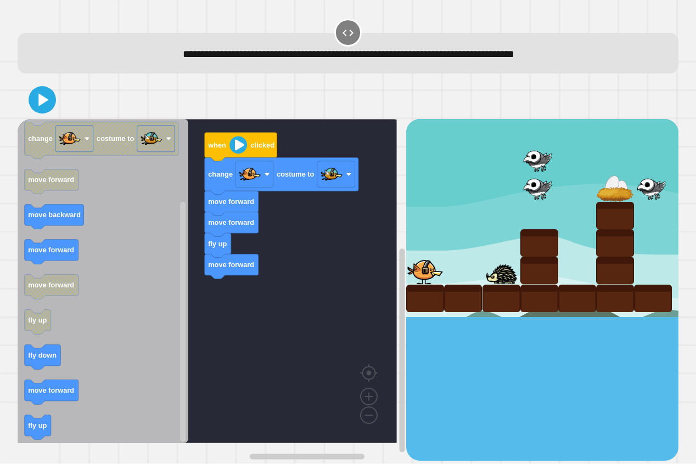
click at [166, 388] on icon "when clicked fly up move forward change costume to move forward move backward m…" at bounding box center [103, 281] width 171 height 324
click at [63, 260] on icon "when clicked fly up move forward change costume to move forward move backward m…" at bounding box center [103, 281] width 171 height 324
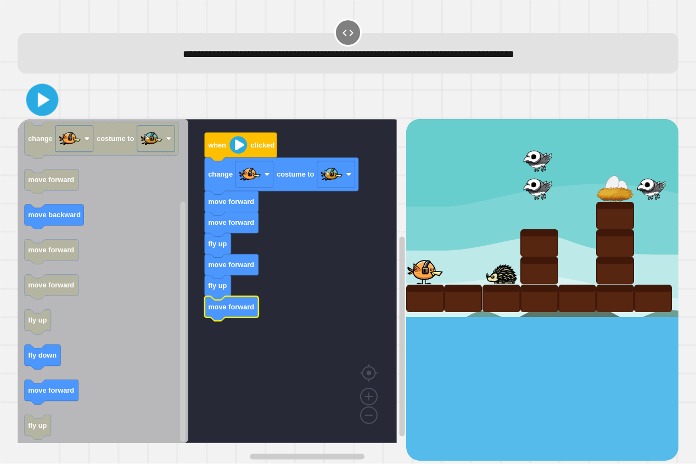
click at [47, 113] on icon at bounding box center [42, 100] width 26 height 26
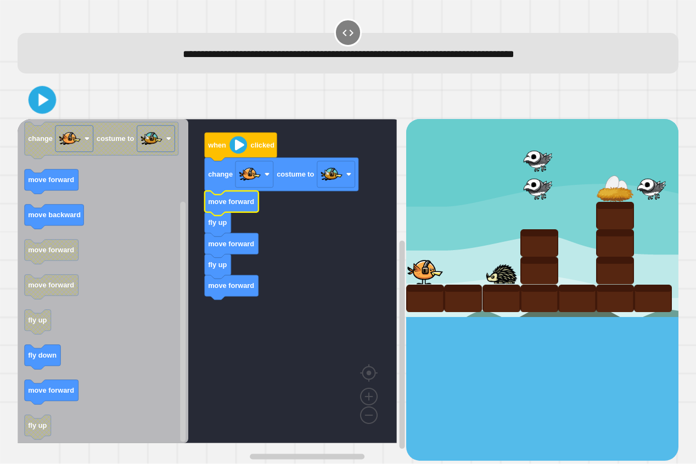
click at [48, 109] on icon at bounding box center [42, 100] width 22 height 22
click at [179, 183] on div "when clicked change costume to move forward fly up move forward fly up move for…" at bounding box center [212, 290] width 389 height 342
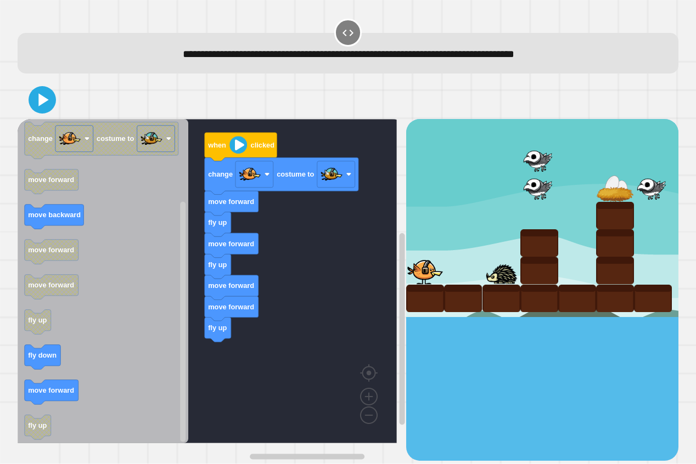
click at [82, 400] on icon "Blockly Workspace" at bounding box center [103, 281] width 171 height 324
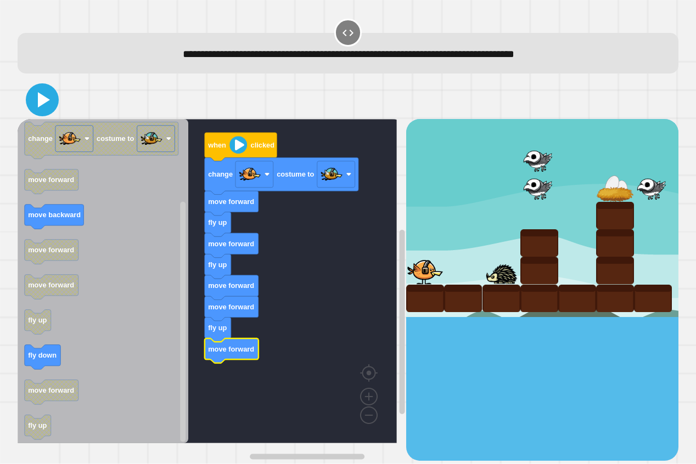
click at [47, 105] on icon at bounding box center [42, 100] width 26 height 26
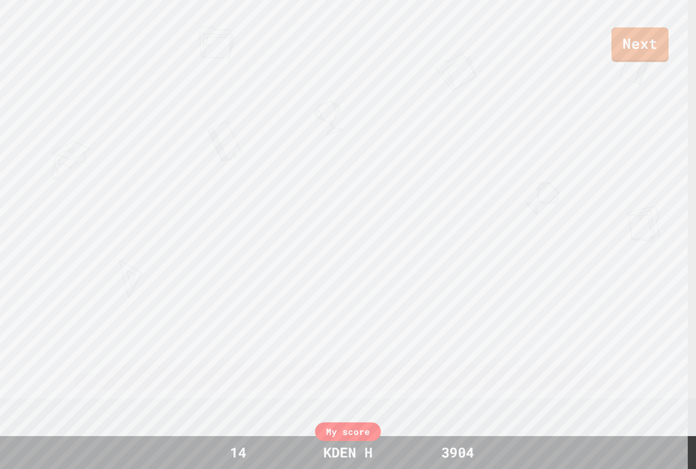
click at [329, 89] on div "Next DOM! [PERSON_NAME] A View leaderboard" at bounding box center [348, 234] width 696 height 469
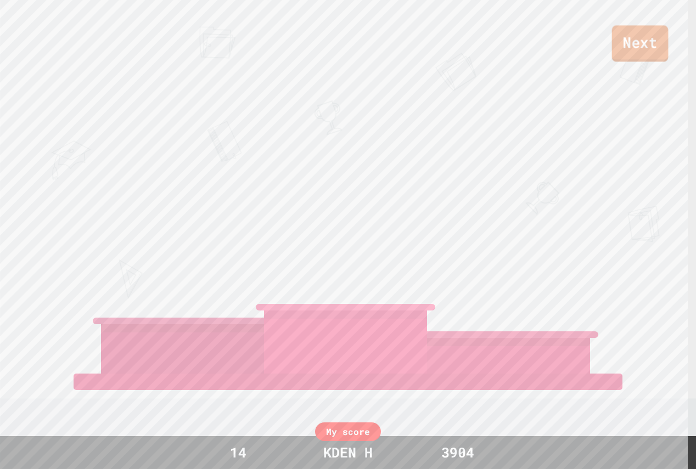
click at [632, 42] on link "Next" at bounding box center [640, 43] width 57 height 36
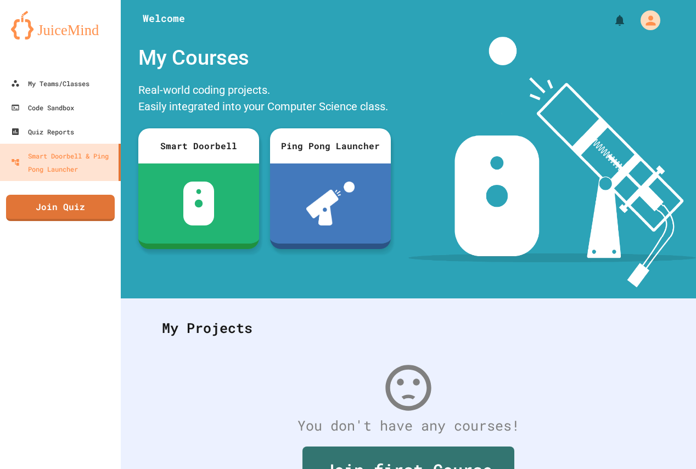
click at [512, 137] on img at bounding box center [552, 162] width 288 height 251
click at [53, 201] on link "Join Quiz" at bounding box center [60, 206] width 105 height 27
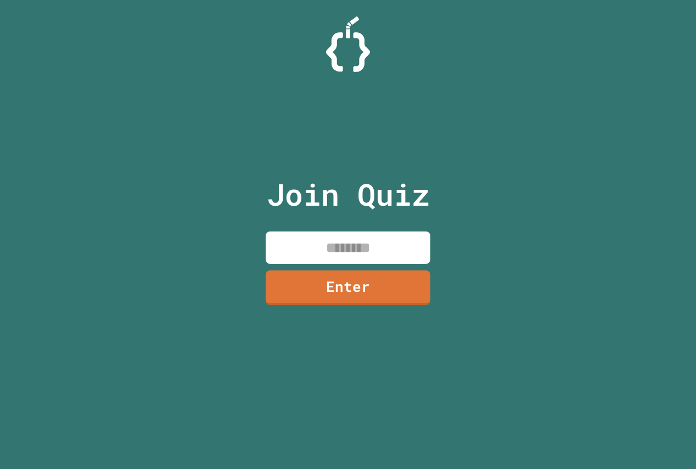
click at [337, 261] on input at bounding box center [348, 248] width 165 height 32
paste input "********"
type input "********"
click at [312, 286] on link "Enter" at bounding box center [348, 286] width 162 height 36
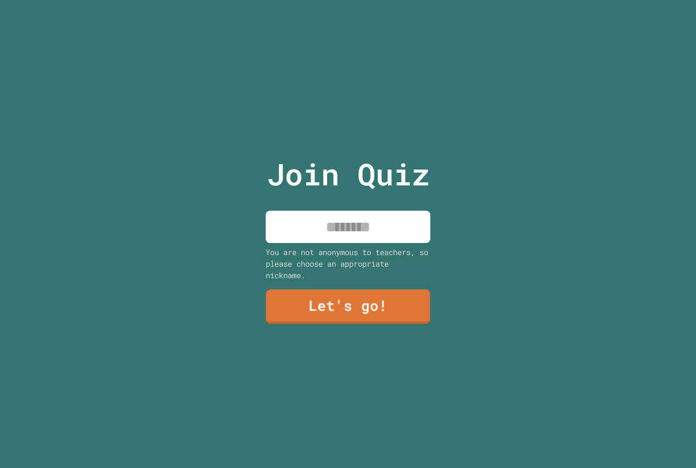
click at [320, 232] on input at bounding box center [348, 227] width 165 height 32
type input "**********"
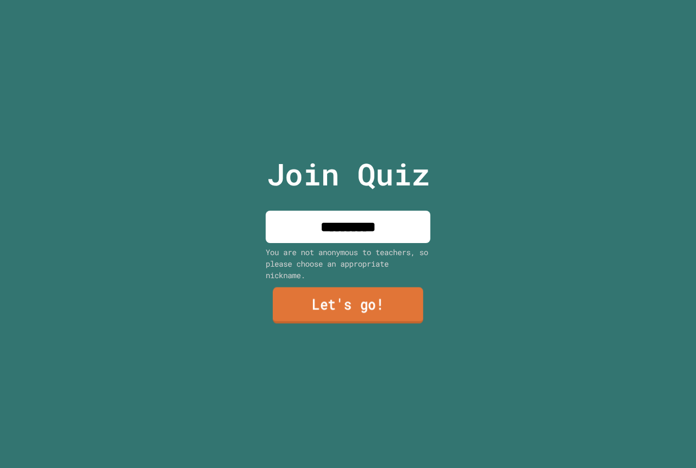
click at [304, 301] on link "Let's go!" at bounding box center [348, 306] width 150 height 36
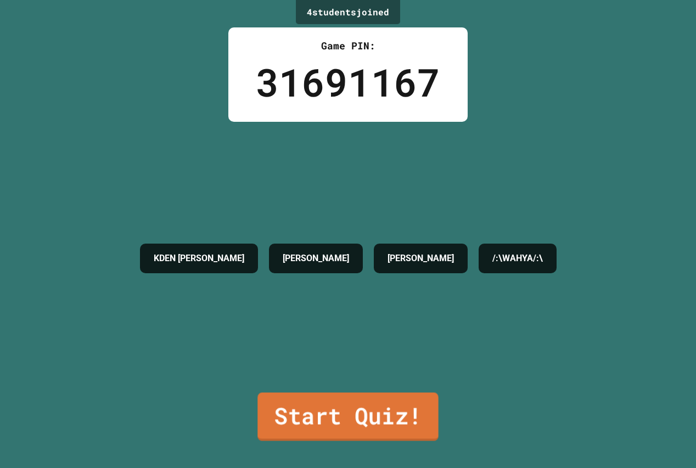
click at [372, 414] on link "Start Quiz!" at bounding box center [347, 416] width 181 height 48
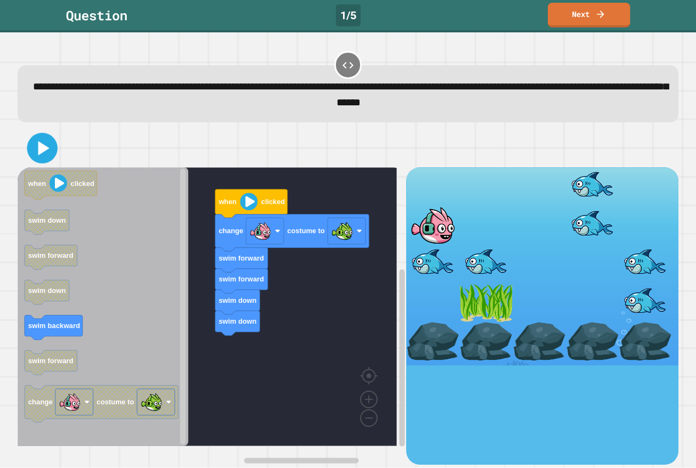
click at [41, 157] on icon at bounding box center [42, 148] width 25 height 25
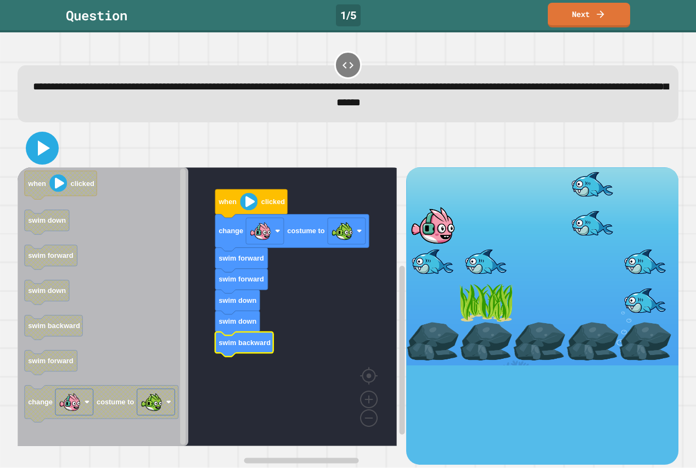
click at [37, 151] on icon at bounding box center [42, 148] width 26 height 26
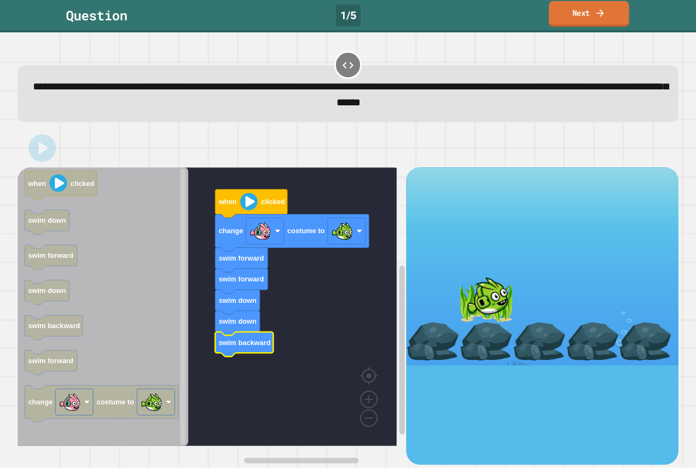
click at [597, 7] on link "Next" at bounding box center [589, 14] width 80 height 26
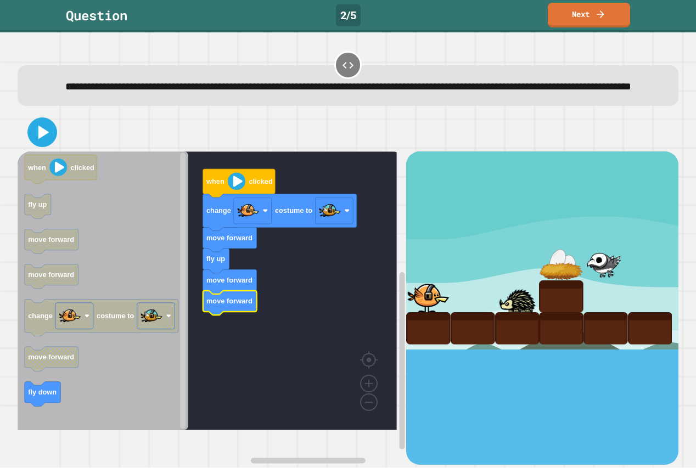
click at [34, 144] on icon at bounding box center [42, 132] width 24 height 24
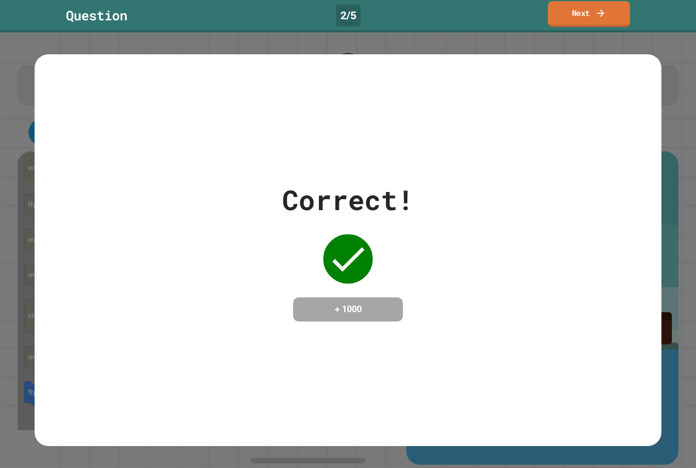
click at [573, 29] on div "Question 2 / 5 Next" at bounding box center [348, 16] width 696 height 32
click at [575, 25] on link "Next" at bounding box center [589, 15] width 82 height 25
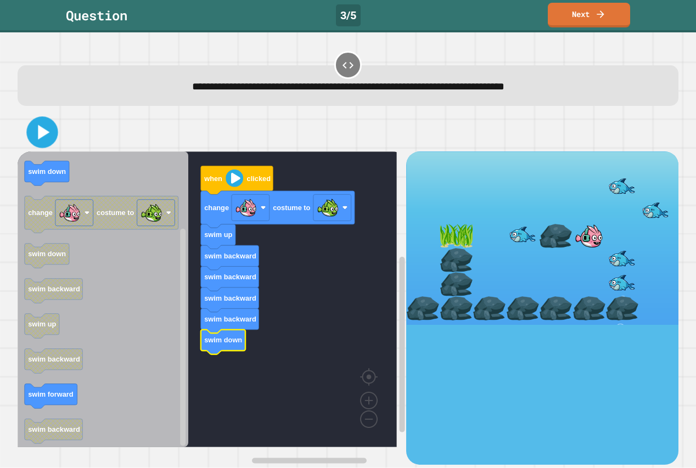
click at [50, 127] on icon at bounding box center [42, 132] width 25 height 25
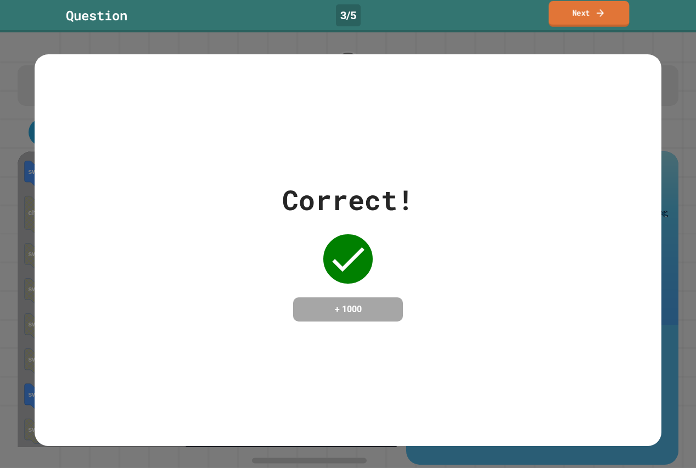
click at [598, 16] on icon at bounding box center [600, 13] width 11 height 12
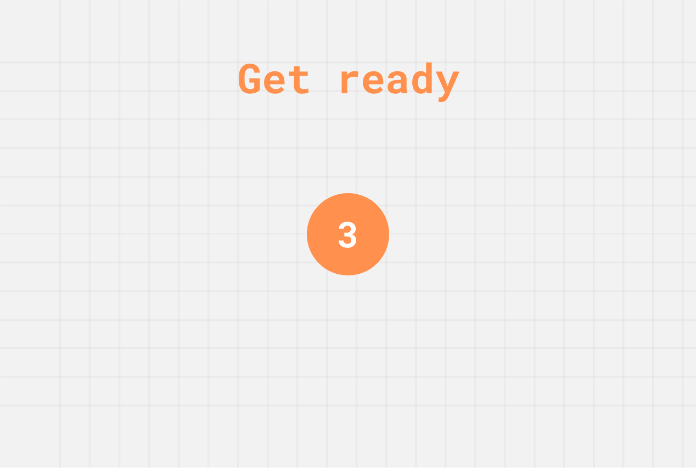
click at [344, 226] on div "3" at bounding box center [347, 234] width 21 height 54
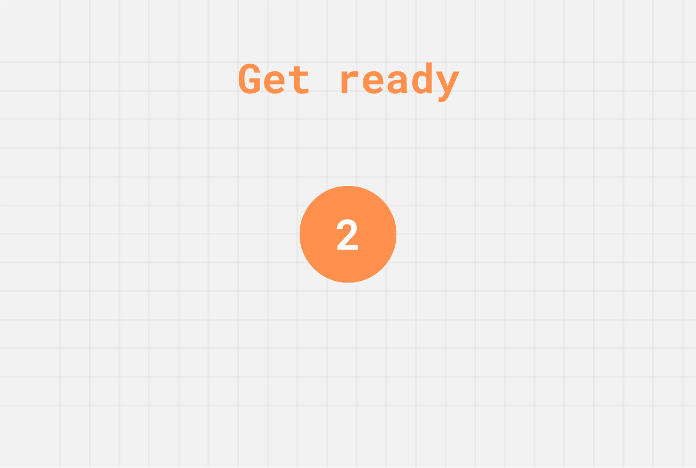
click at [344, 226] on div "2" at bounding box center [347, 233] width 25 height 63
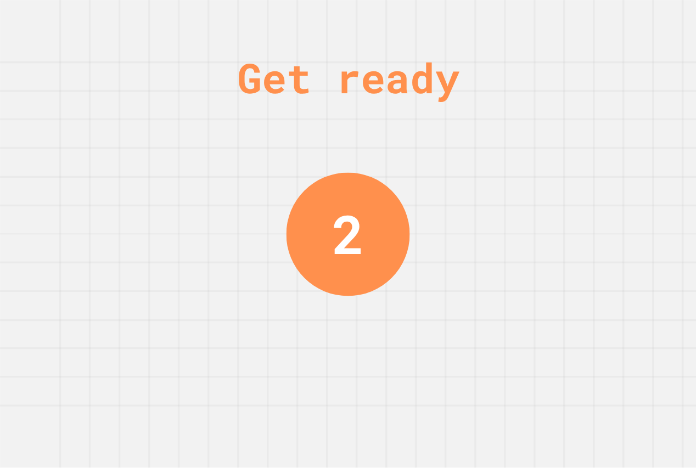
click at [357, 228] on div "2" at bounding box center [348, 234] width 32 height 80
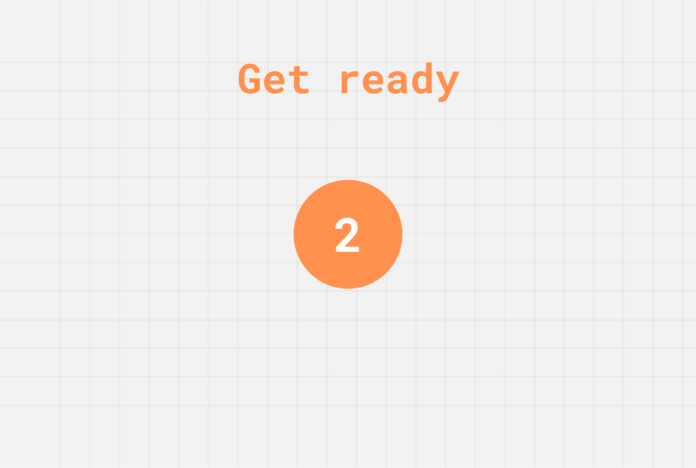
click at [350, 227] on div "2" at bounding box center [348, 234] width 29 height 71
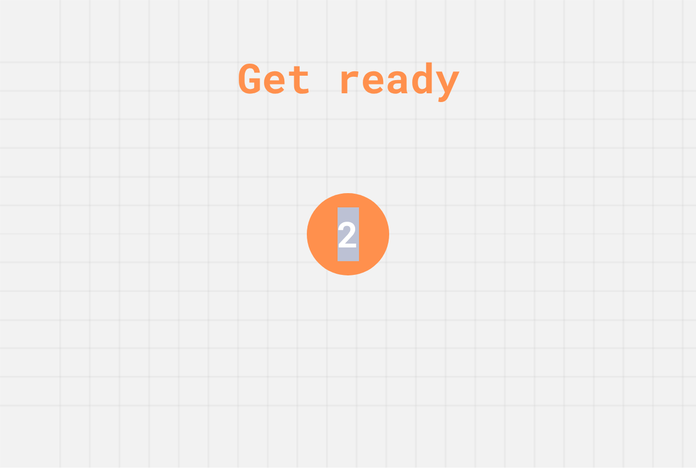
click at [346, 227] on div "2" at bounding box center [347, 234] width 21 height 54
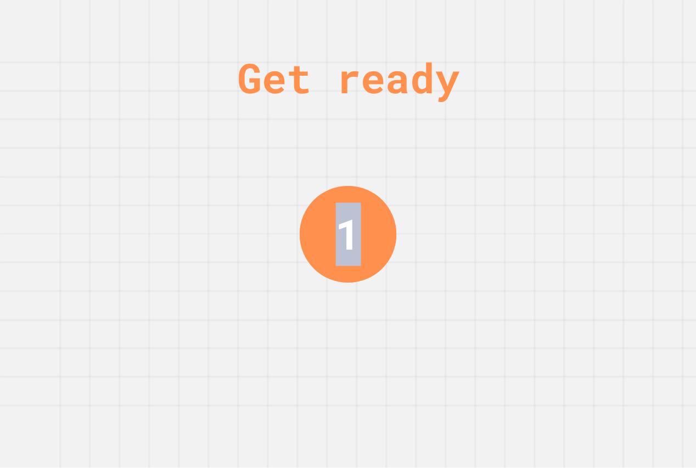
click at [346, 229] on div "1" at bounding box center [347, 233] width 25 height 63
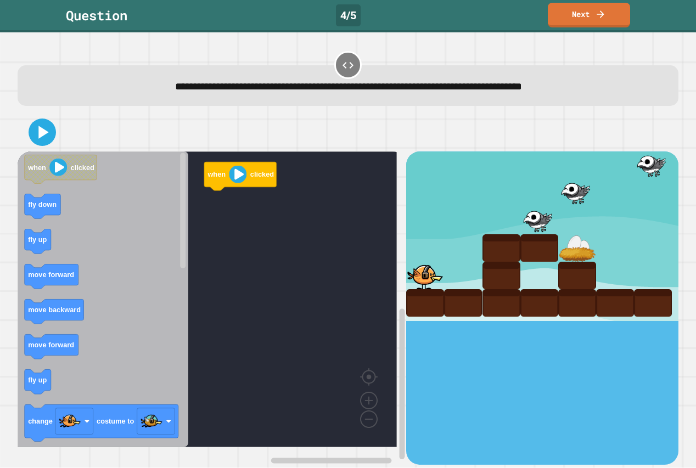
copy div "2"
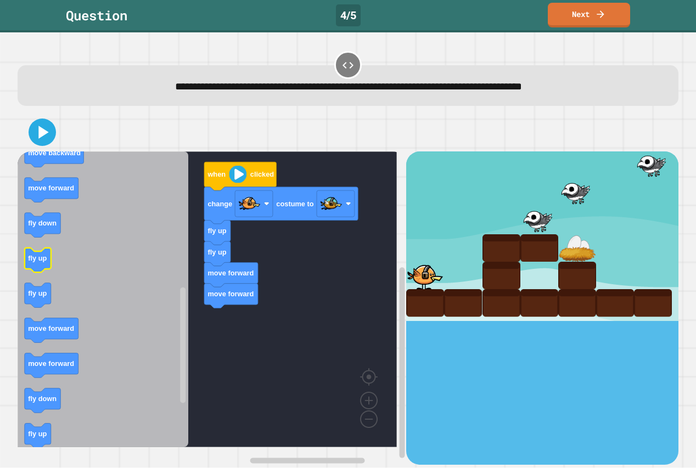
click at [26, 266] on icon "when clicked fly down fly up move forward move backward move forward fly up cha…" at bounding box center [103, 299] width 171 height 296
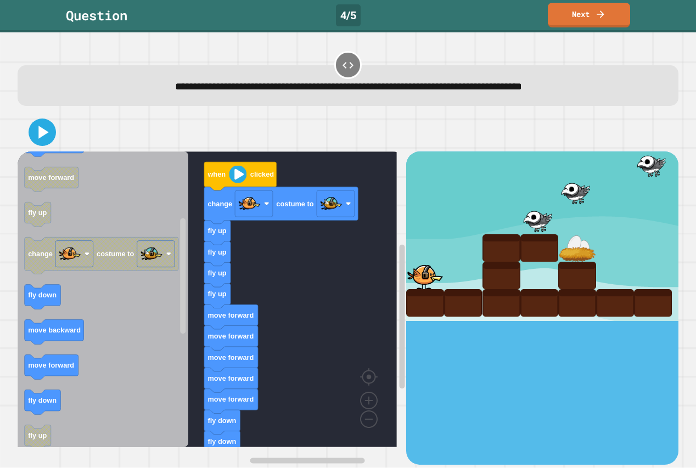
click at [66, 301] on icon "Blockly Workspace" at bounding box center [103, 299] width 171 height 296
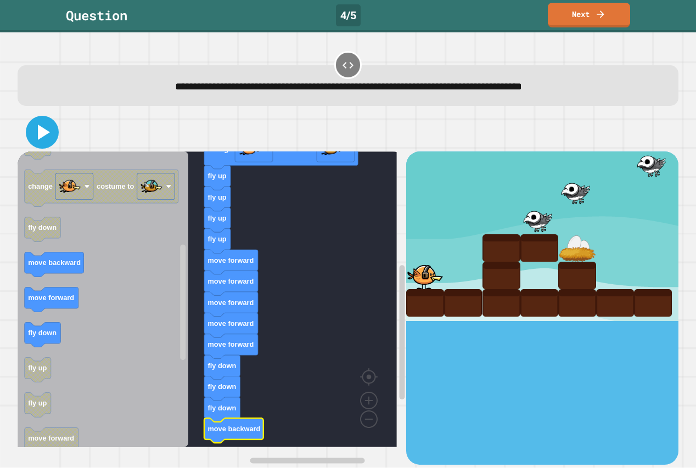
click at [35, 134] on icon at bounding box center [42, 132] width 26 height 26
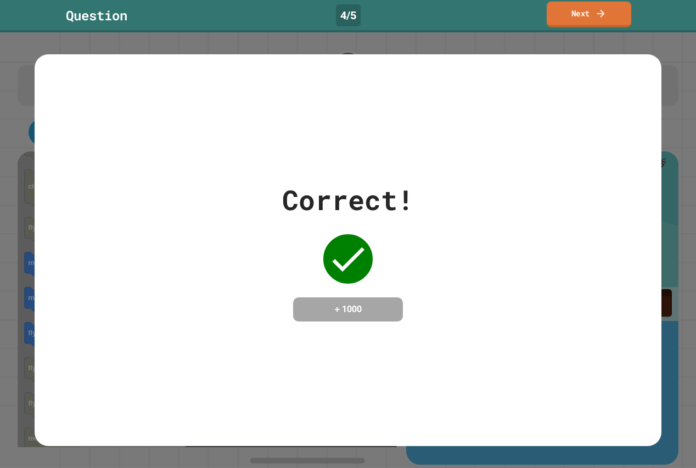
click at [592, 25] on link "Next" at bounding box center [589, 15] width 85 height 26
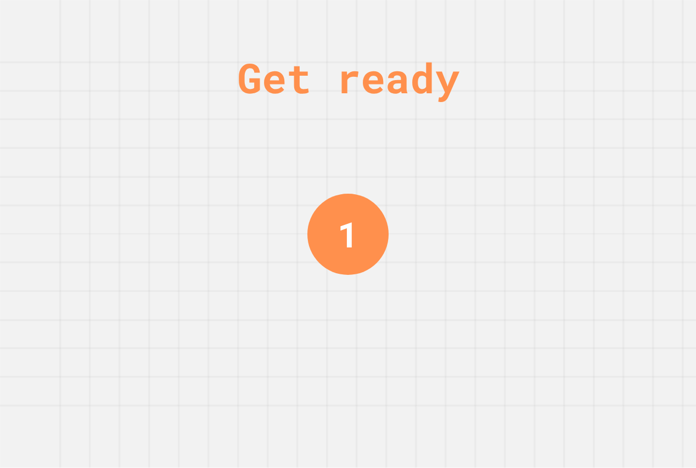
drag, startPoint x: 349, startPoint y: 234, endPoint x: 346, endPoint y: 241, distance: 8.4
click at [346, 241] on div "1" at bounding box center [347, 233] width 21 height 53
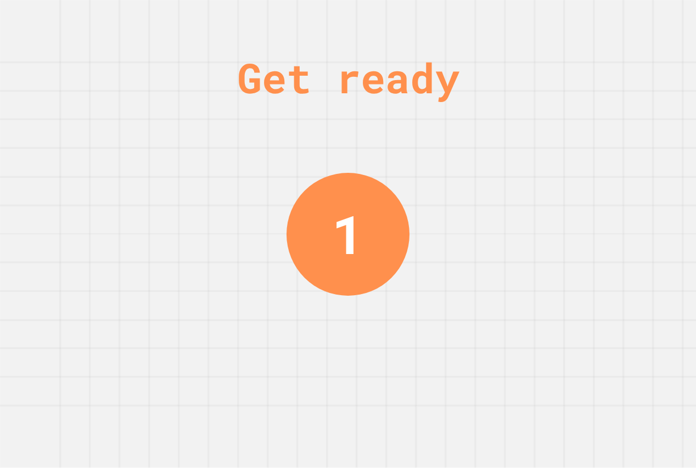
click at [346, 241] on div "1" at bounding box center [348, 234] width 32 height 80
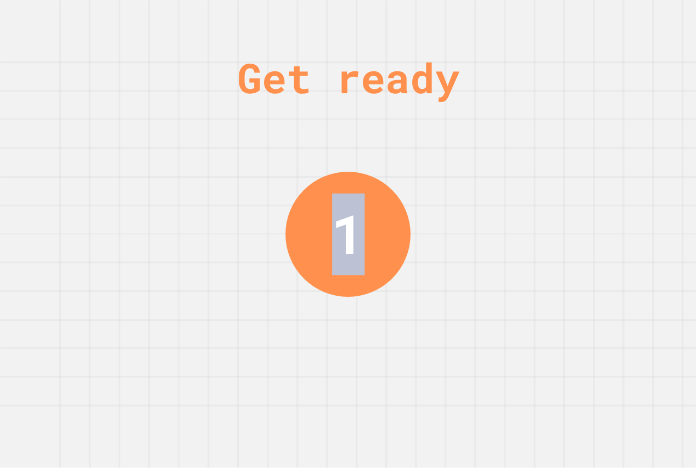
click at [346, 241] on div "1" at bounding box center [347, 233] width 32 height 81
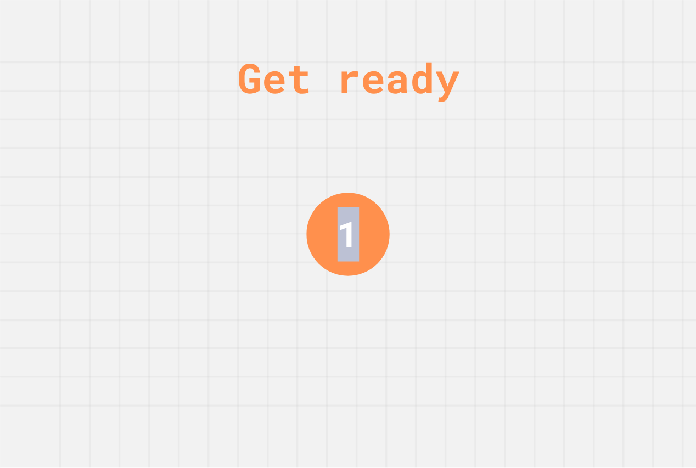
click at [346, 241] on div "1" at bounding box center [347, 234] width 21 height 54
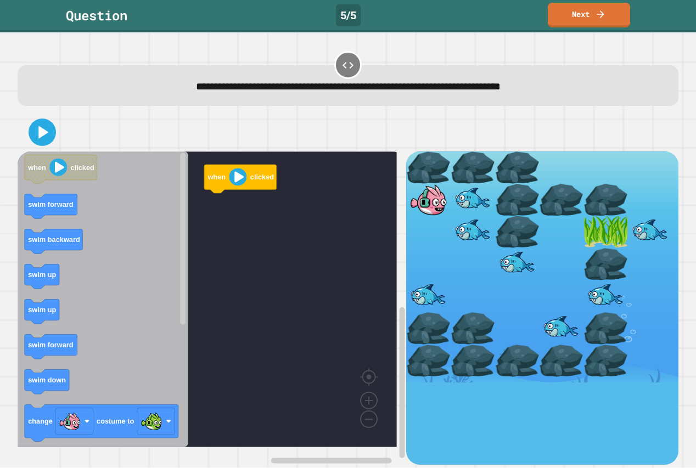
click at [345, 241] on rect "Blockly Workspace" at bounding box center [207, 299] width 379 height 296
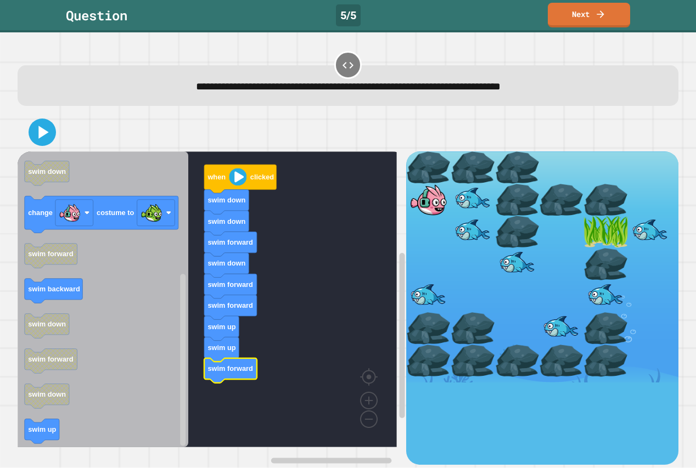
click at [56, 134] on button at bounding box center [42, 132] width 27 height 27
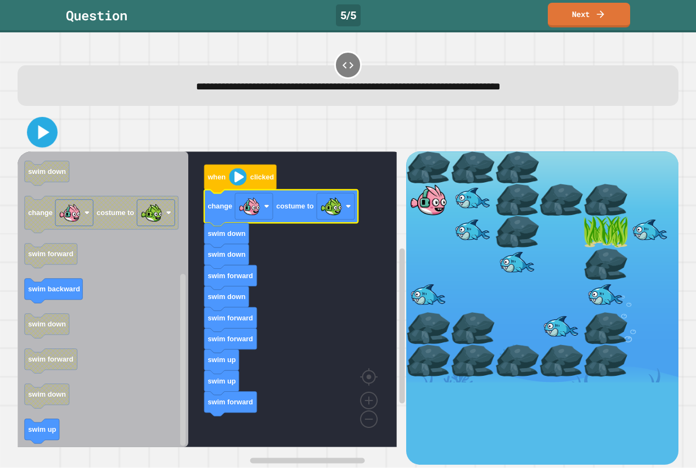
click at [49, 144] on button at bounding box center [42, 132] width 31 height 31
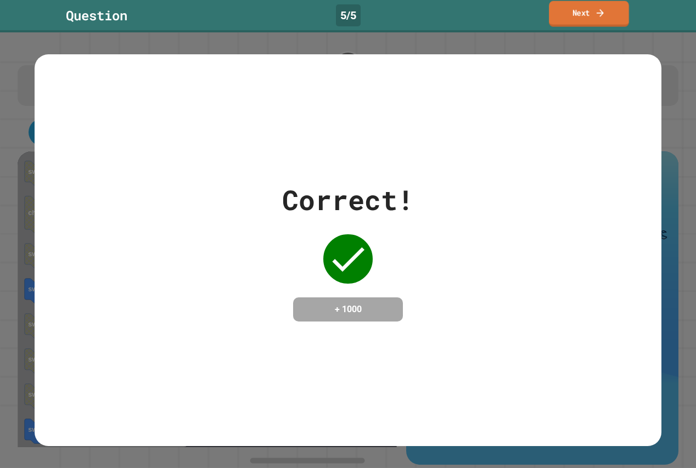
click at [589, 15] on link "Next" at bounding box center [589, 14] width 80 height 26
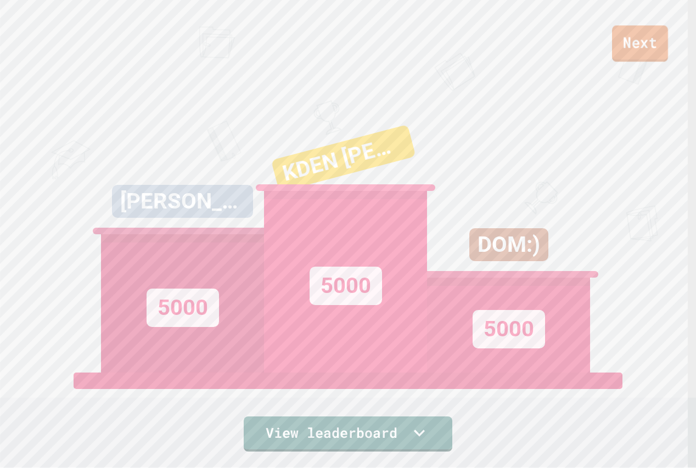
click at [656, 52] on link "Next" at bounding box center [640, 43] width 56 height 36
